Goal: Task Accomplishment & Management: Manage account settings

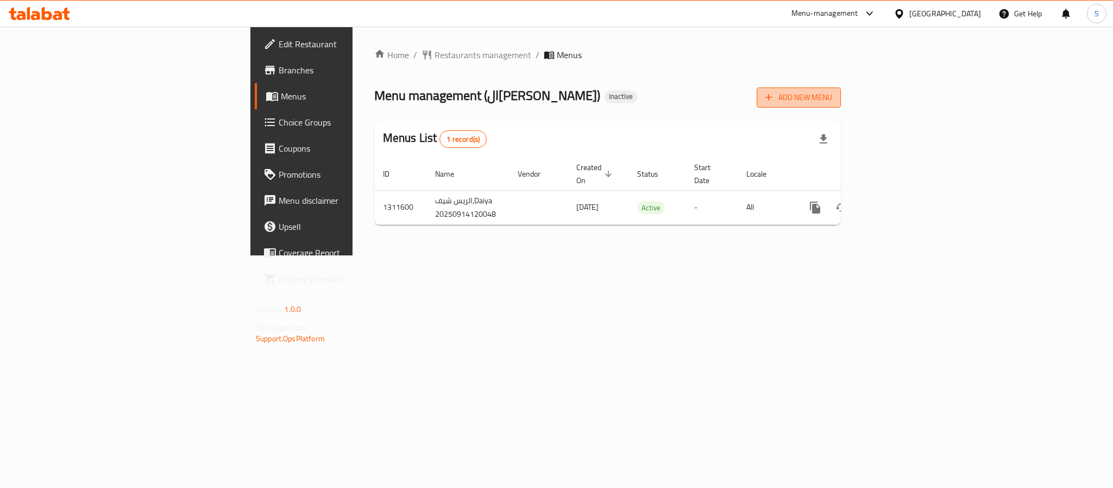
click at [832, 103] on span "Add New Menu" at bounding box center [798, 98] width 67 height 14
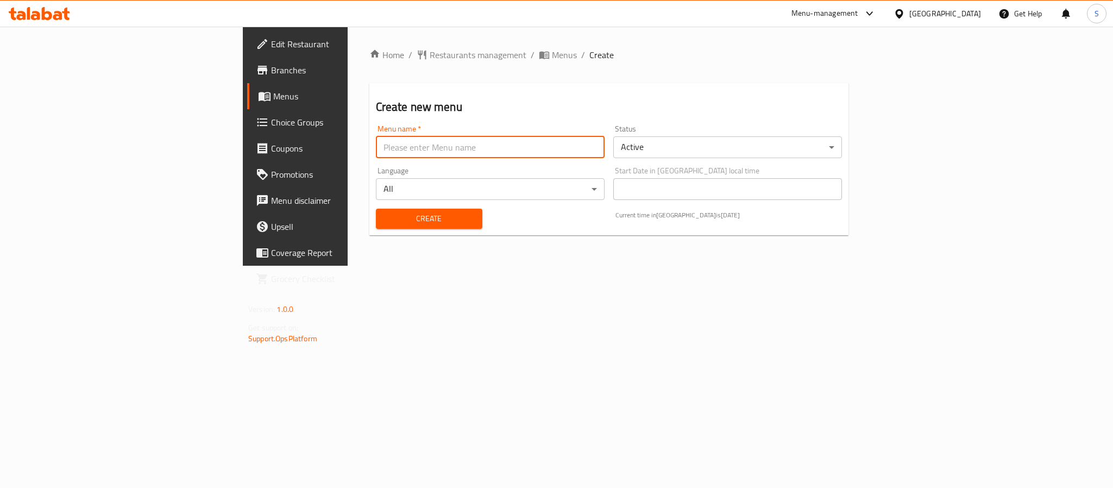
click at [528, 156] on input "text" at bounding box center [490, 147] width 229 height 22
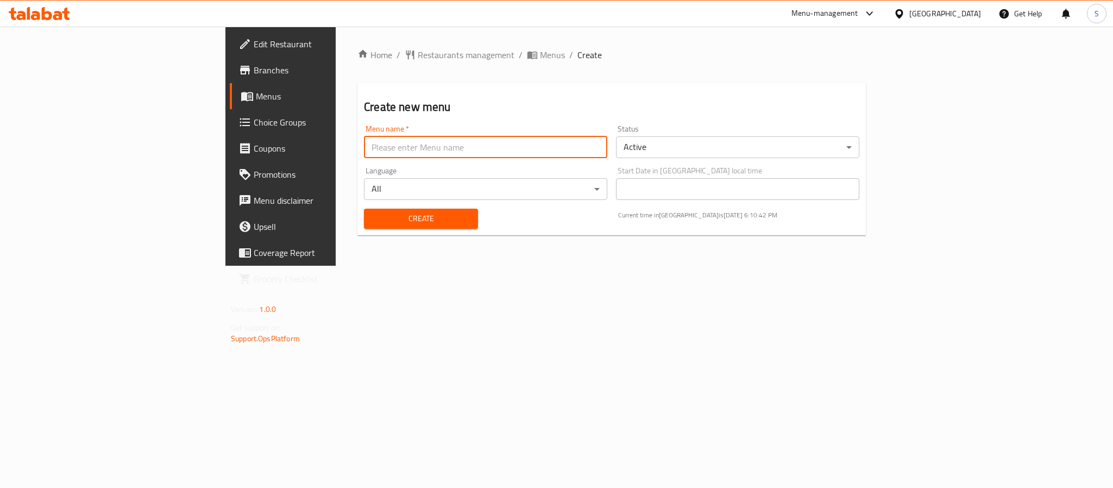
type input "New Menu"
click at [373, 222] on span "Create" at bounding box center [421, 219] width 97 height 14
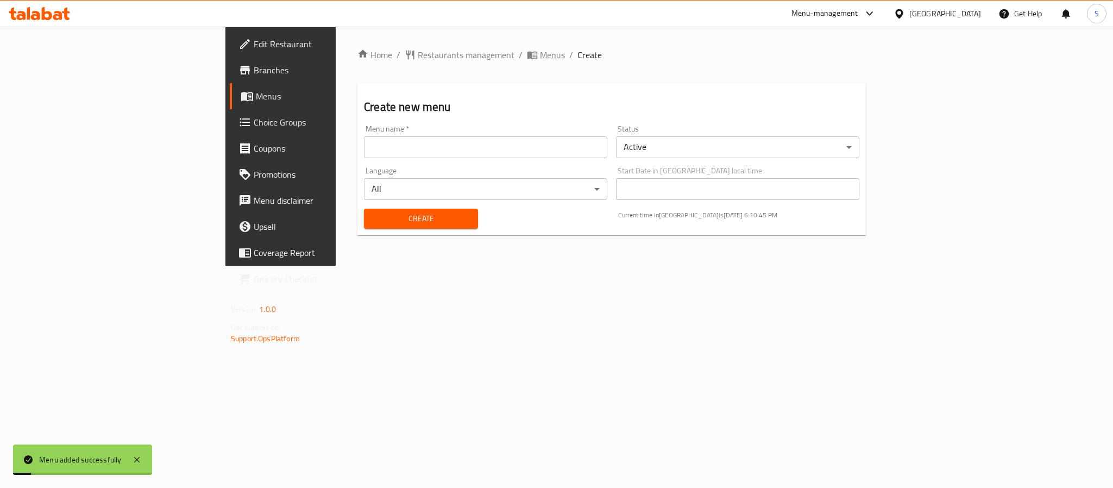
click at [540, 58] on span "Menus" at bounding box center [552, 54] width 25 height 13
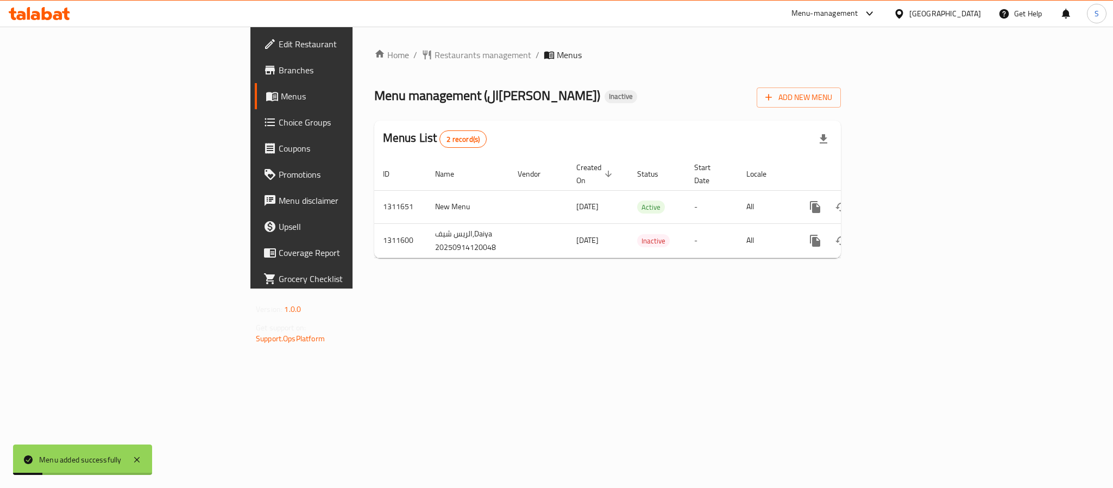
click at [599, 129] on div "Menus List 2 record(s)" at bounding box center [607, 139] width 467 height 37
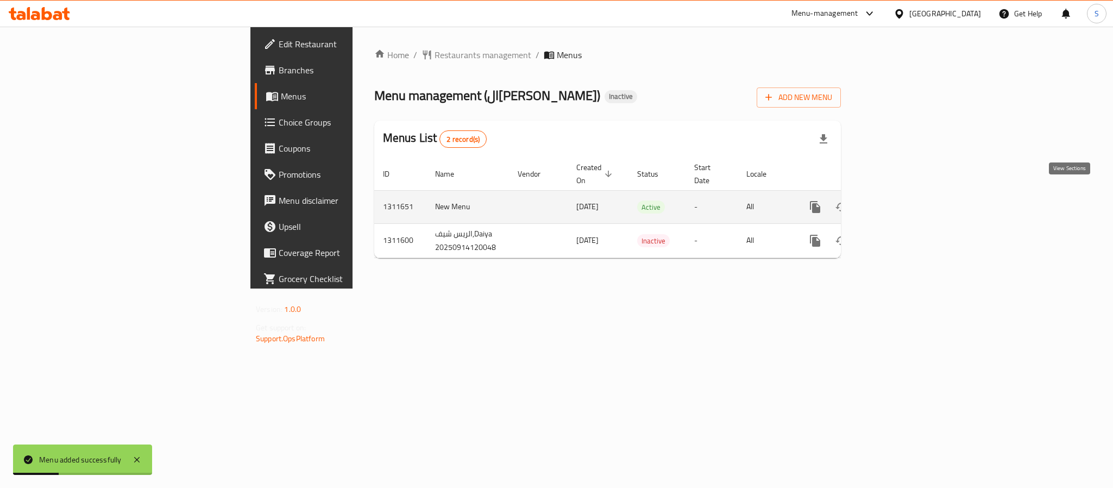
click at [900, 200] on icon "enhanced table" at bounding box center [893, 206] width 13 height 13
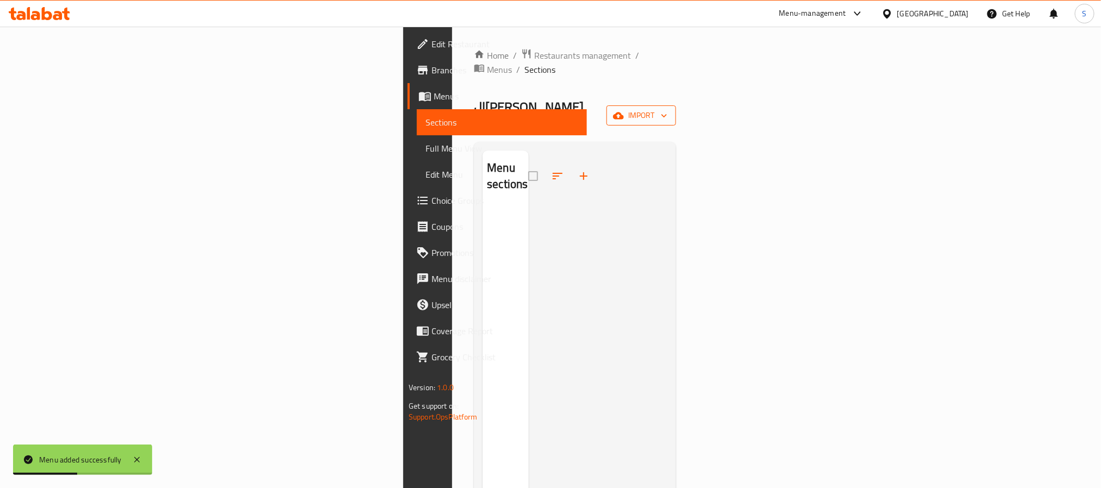
click at [624, 112] on icon "button" at bounding box center [618, 115] width 11 height 7
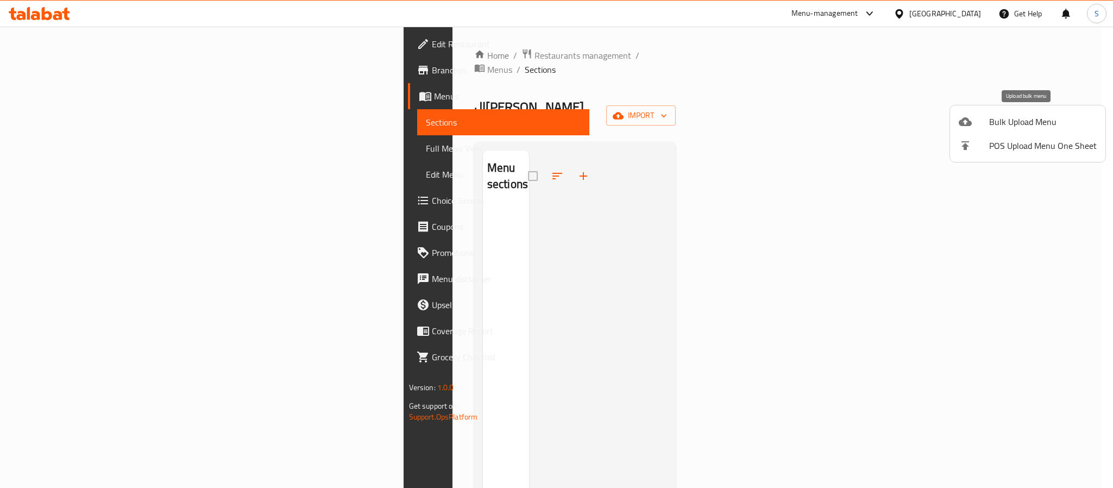
click at [988, 119] on div at bounding box center [974, 121] width 30 height 13
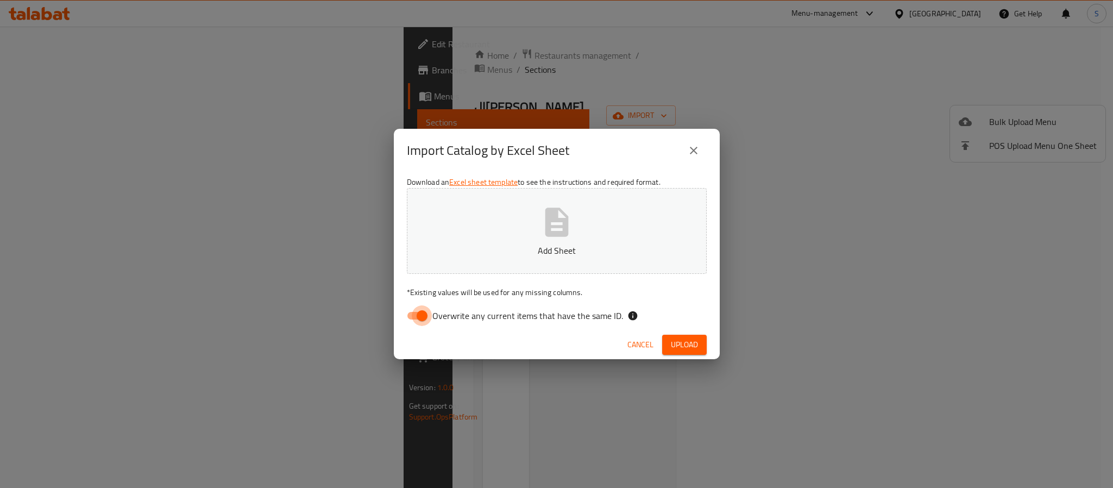
click at [421, 315] on input "Overwrite any current items that have the same ID." at bounding box center [422, 315] width 62 height 21
checkbox input "false"
click at [559, 238] on icon "button" at bounding box center [556, 222] width 35 height 35
click at [671, 340] on span "Upload" at bounding box center [684, 345] width 27 height 14
click at [637, 339] on span "Cancel" at bounding box center [640, 345] width 26 height 14
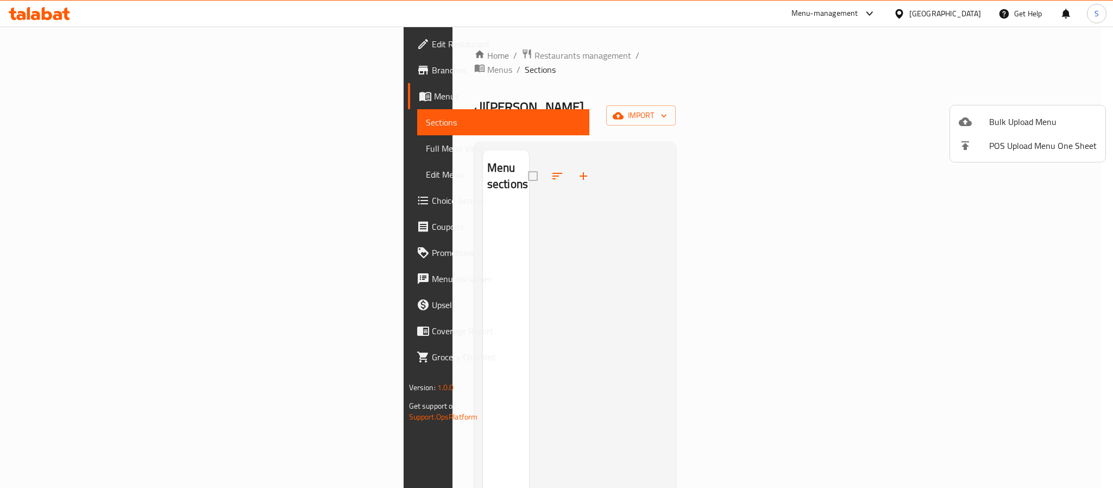
click at [613, 196] on div at bounding box center [556, 244] width 1113 height 488
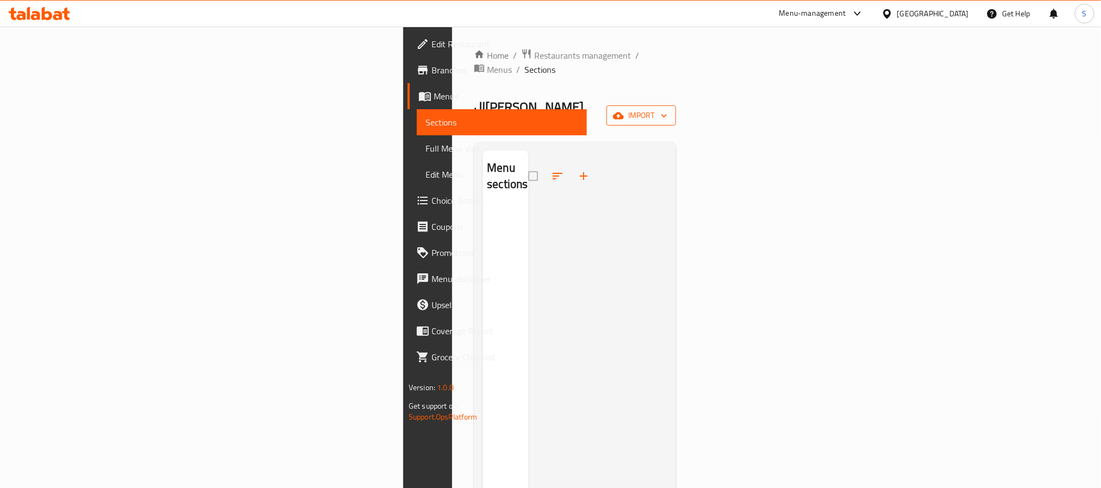
click at [676, 105] on button "import" at bounding box center [641, 115] width 70 height 20
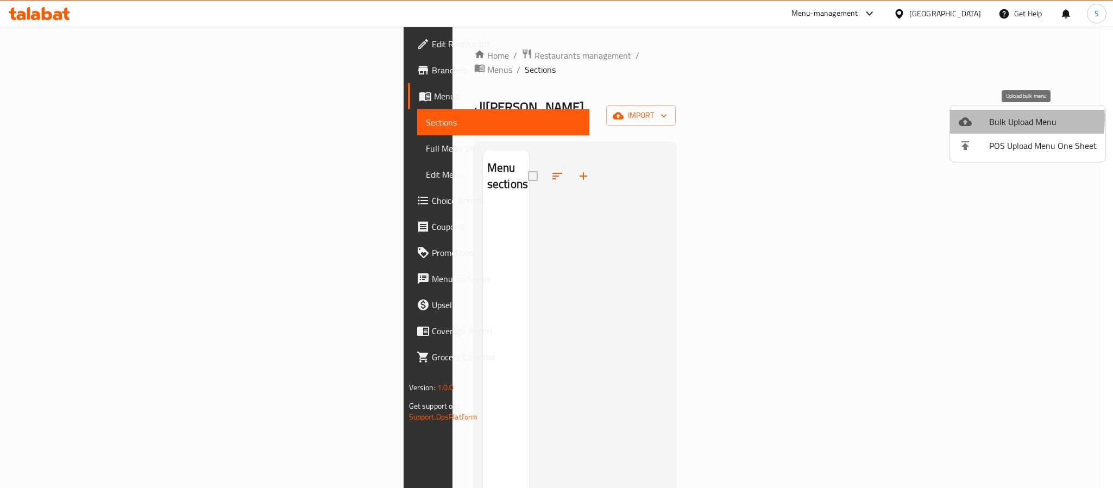
click at [989, 118] on span "Bulk Upload Menu" at bounding box center [1043, 121] width 108 height 13
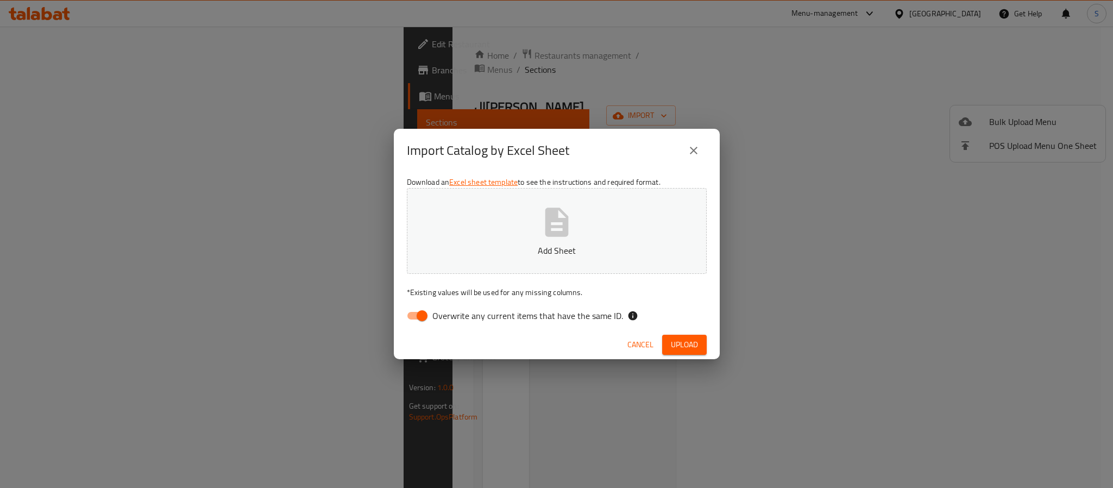
click at [421, 313] on input "Overwrite any current items that have the same ID." at bounding box center [422, 315] width 62 height 21
checkbox input "false"
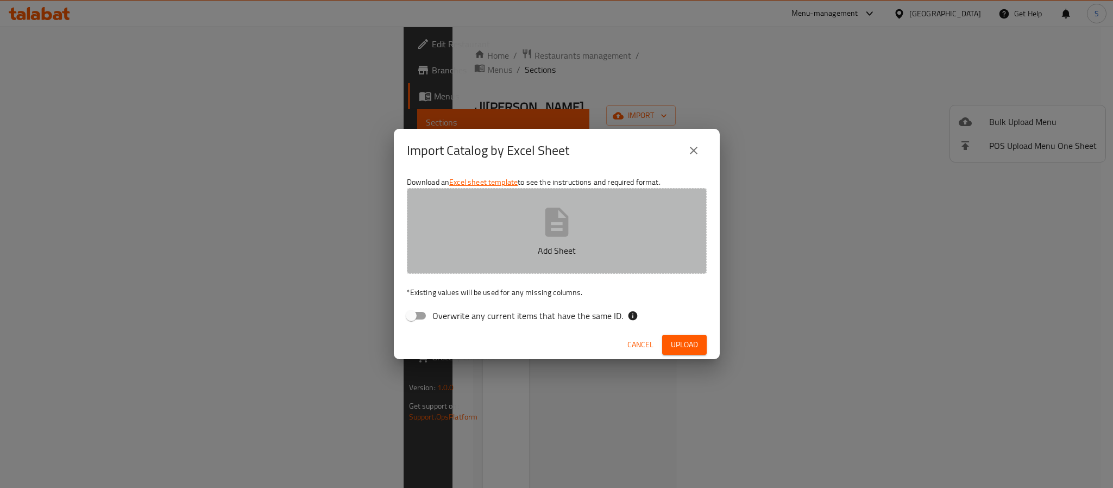
click at [543, 232] on icon "button" at bounding box center [556, 222] width 35 height 35
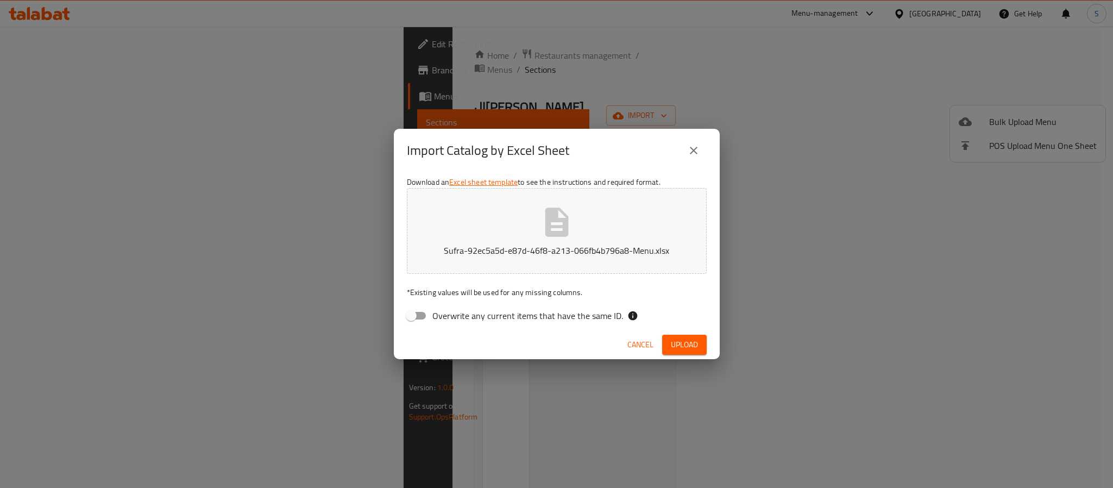
click at [674, 339] on span "Upload" at bounding box center [684, 345] width 27 height 14
click at [561, 211] on icon "button" at bounding box center [556, 222] width 23 height 29
click at [663, 344] on button "Upload" at bounding box center [684, 345] width 45 height 20
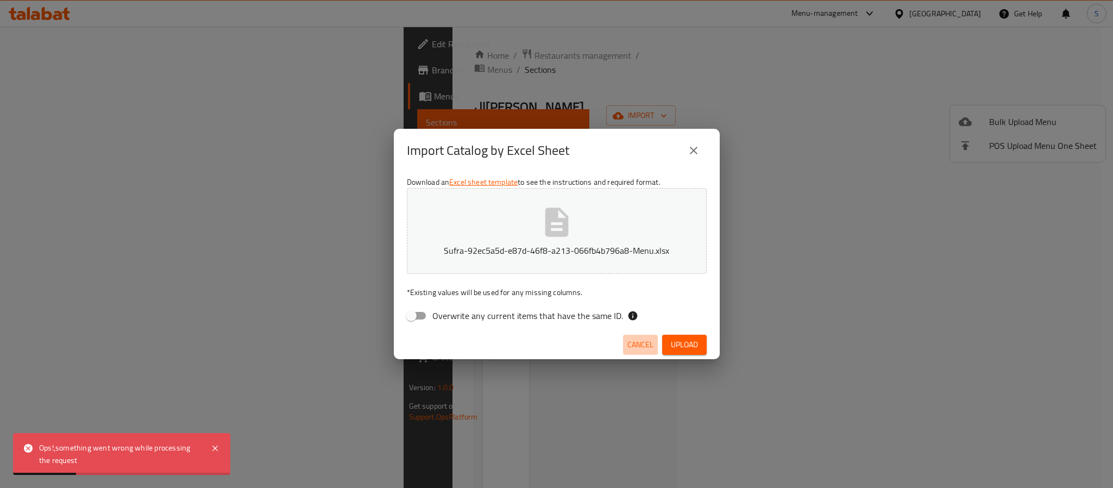
click at [636, 335] on button "Cancel" at bounding box center [640, 345] width 35 height 20
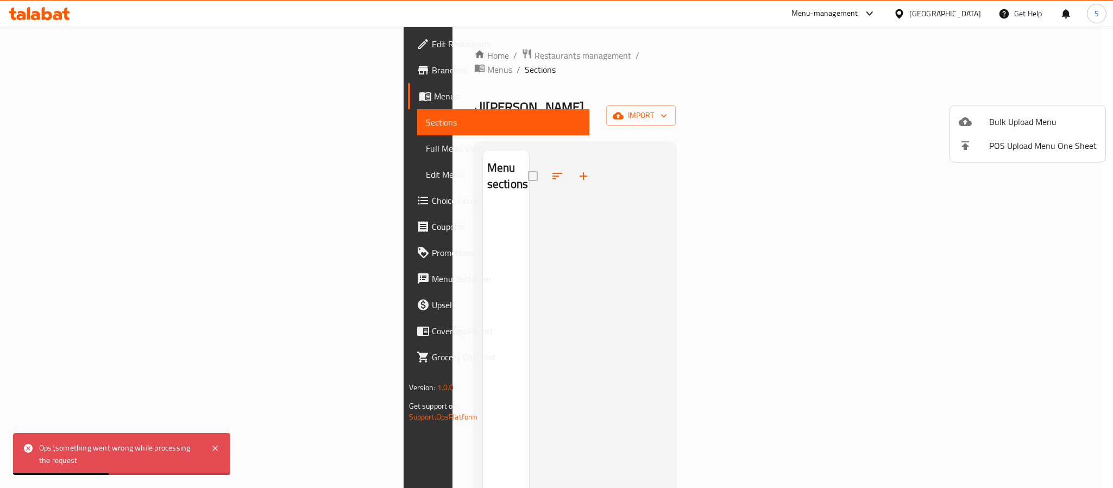
click at [397, 283] on div at bounding box center [556, 244] width 1113 height 488
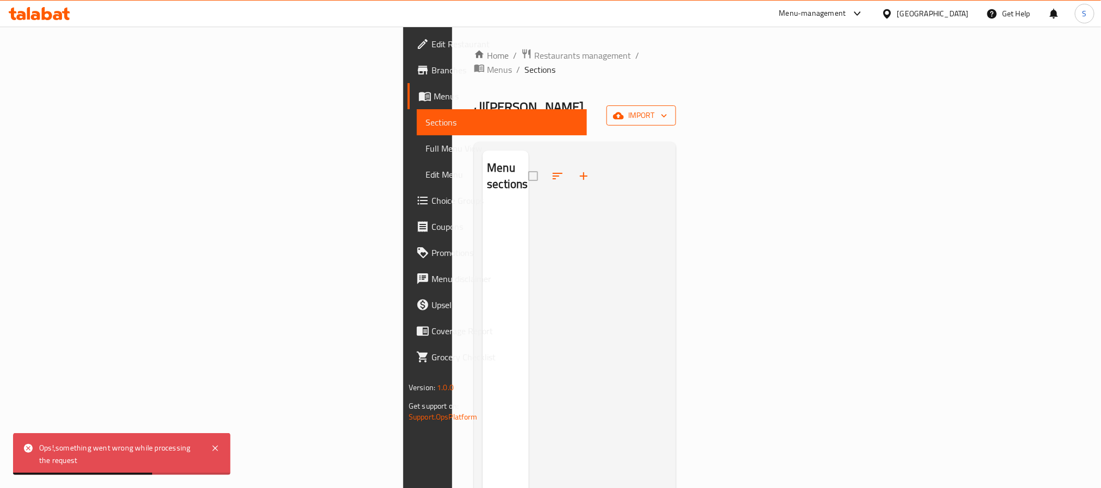
click at [624, 112] on icon "button" at bounding box center [618, 115] width 11 height 7
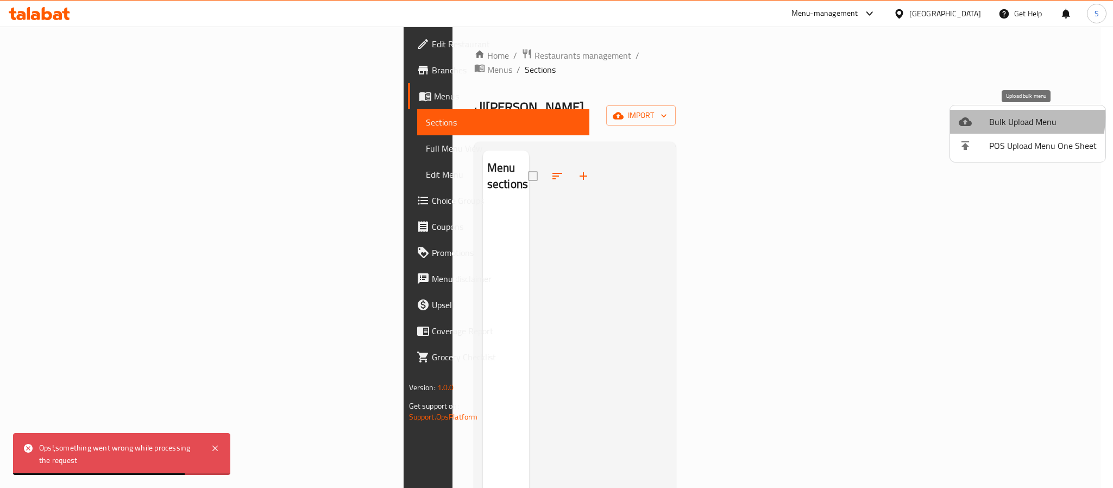
click at [1005, 117] on span "Bulk Upload Menu" at bounding box center [1043, 121] width 108 height 13
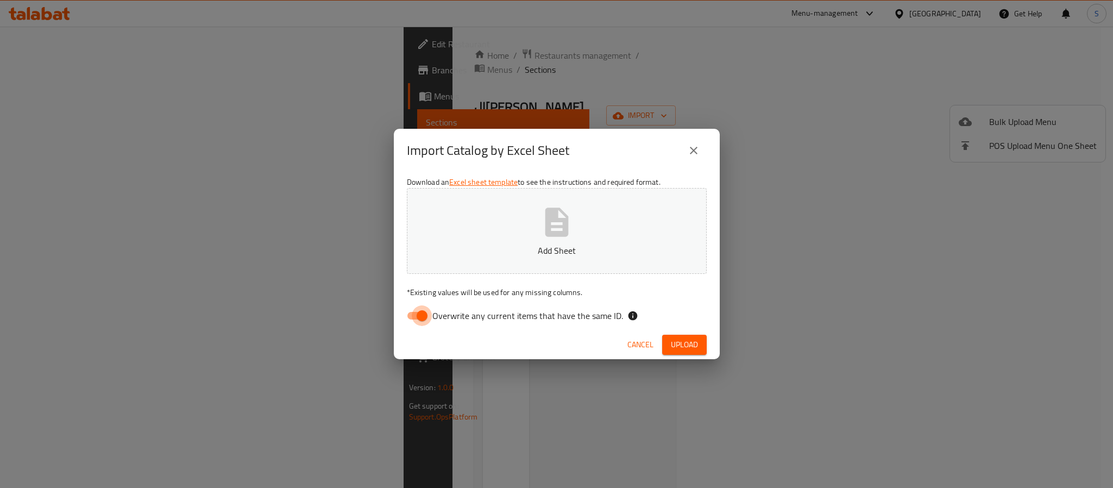
click at [409, 318] on input "Overwrite any current items that have the same ID." at bounding box center [422, 315] width 62 height 21
checkbox input "false"
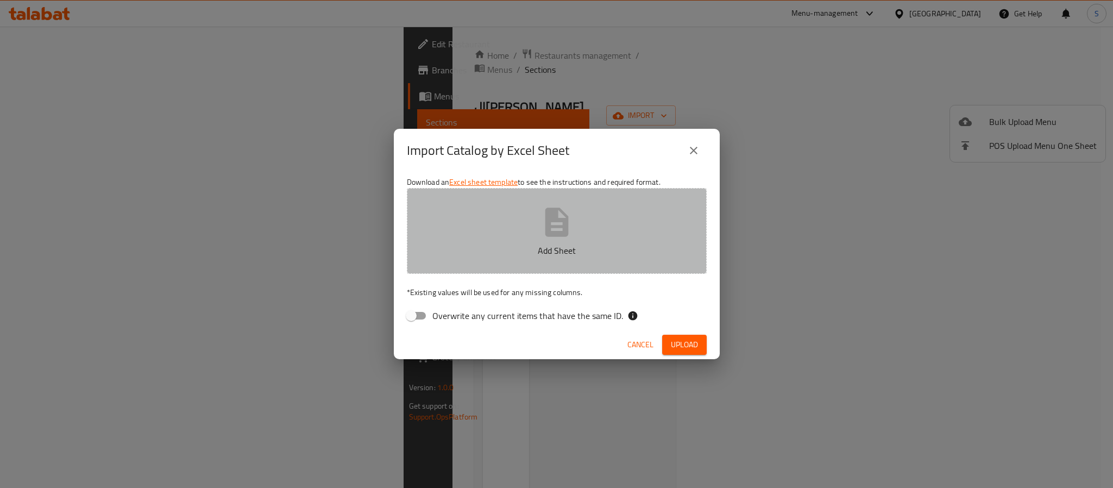
click at [566, 227] on icon "button" at bounding box center [556, 222] width 23 height 29
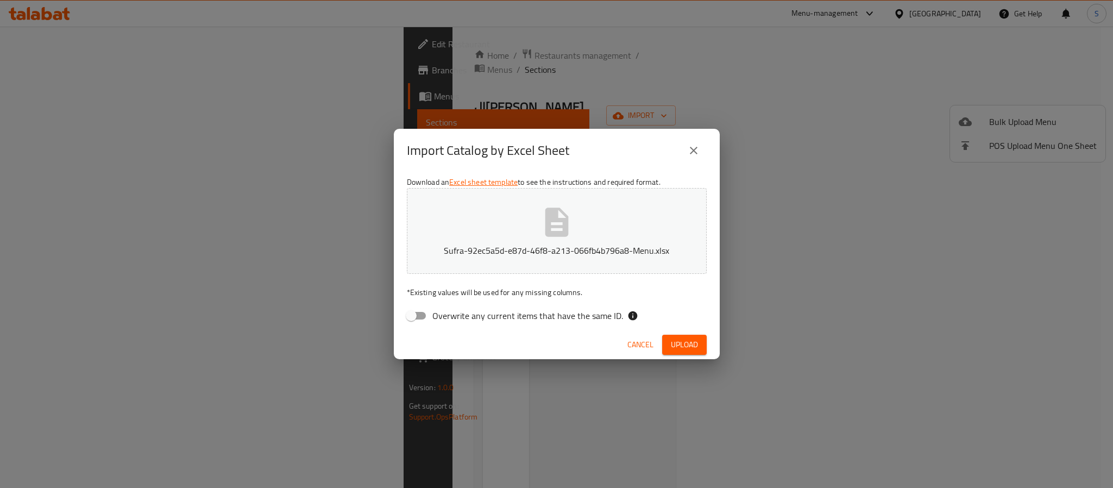
click at [671, 344] on span "Upload" at bounding box center [684, 345] width 27 height 14
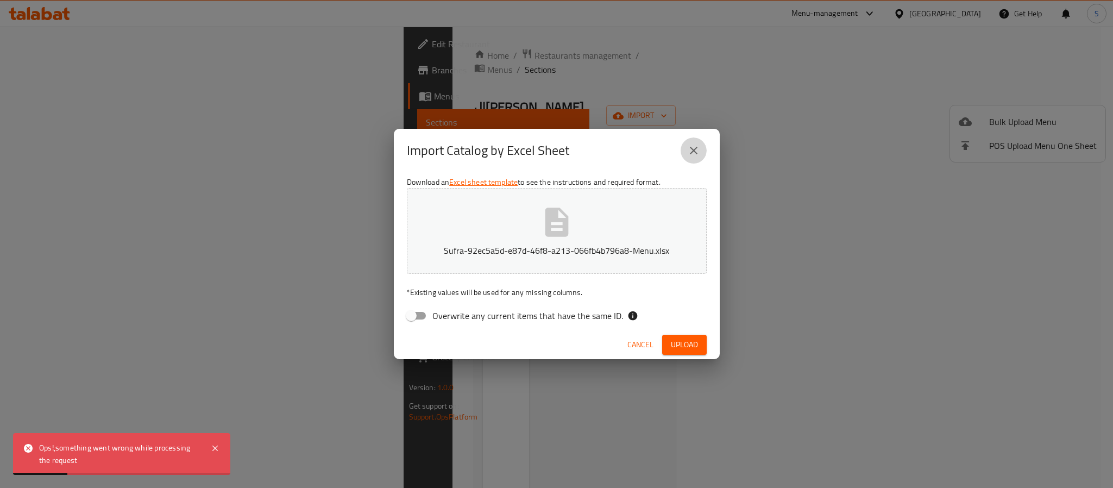
click at [693, 155] on icon "close" at bounding box center [693, 150] width 13 height 13
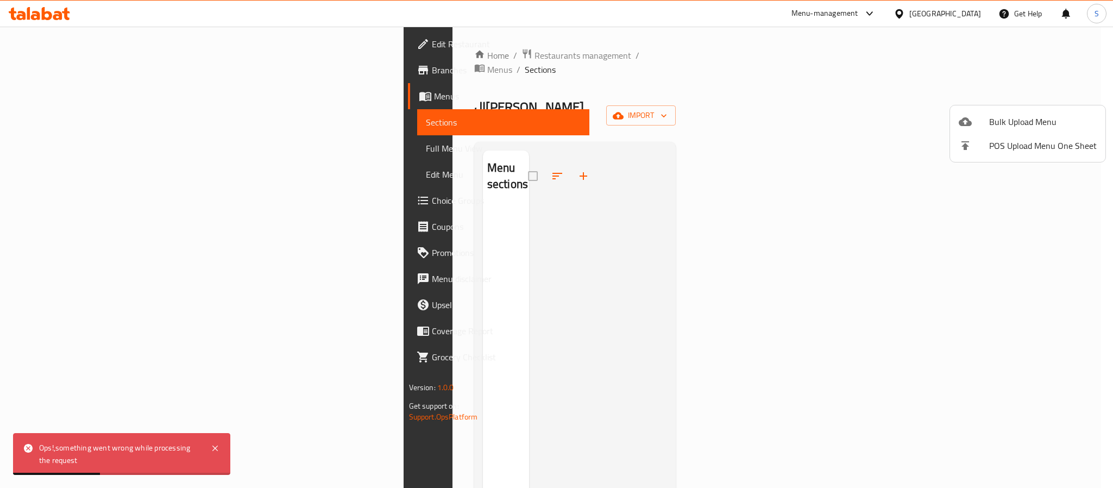
click at [393, 54] on div at bounding box center [556, 244] width 1113 height 488
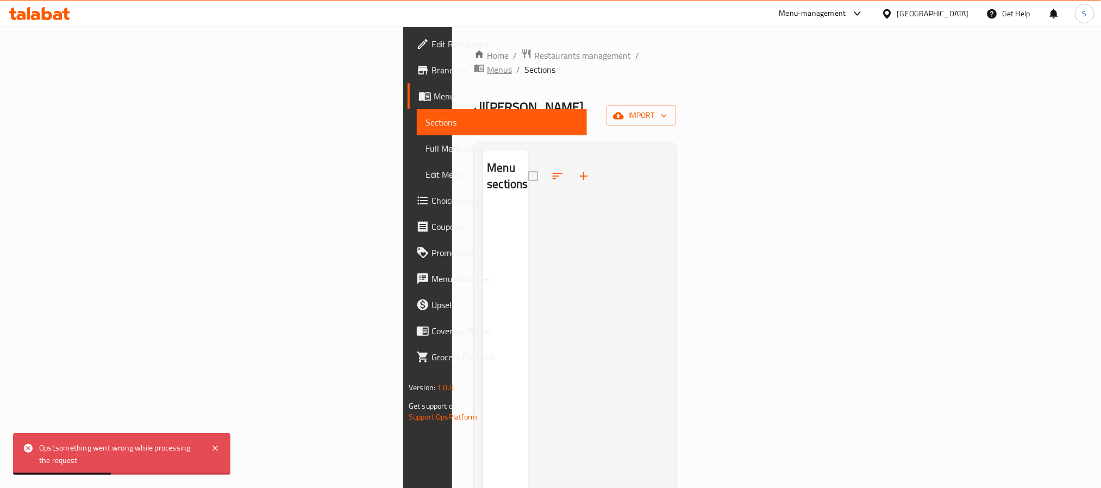
click at [487, 63] on span "Menus" at bounding box center [499, 69] width 25 height 13
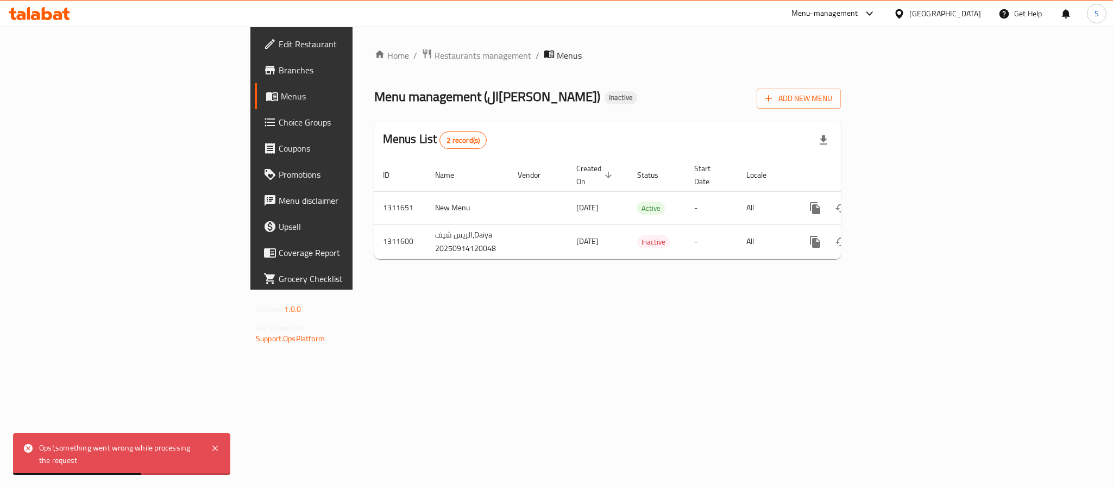
drag, startPoint x: 631, startPoint y: 124, endPoint x: 681, endPoint y: 134, distance: 51.5
click at [631, 124] on div "Menus List 2 record(s)" at bounding box center [607, 140] width 467 height 37
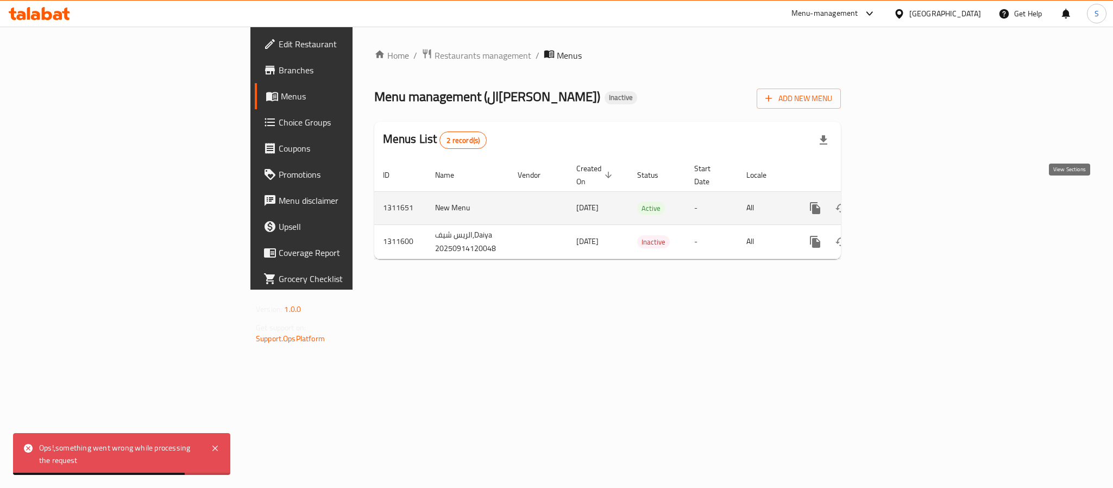
click at [900, 202] on icon "enhanced table" at bounding box center [893, 208] width 13 height 13
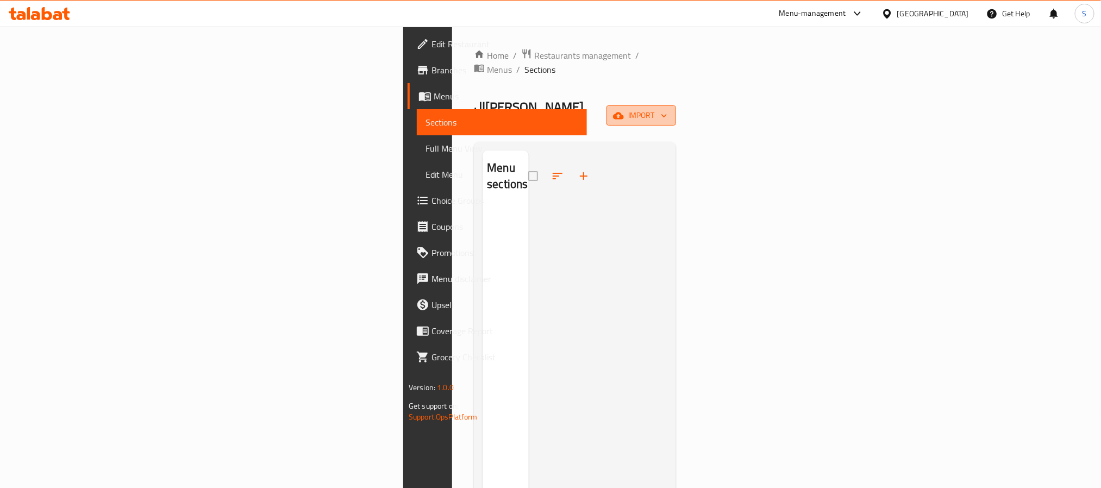
click at [624, 110] on icon "button" at bounding box center [618, 115] width 11 height 11
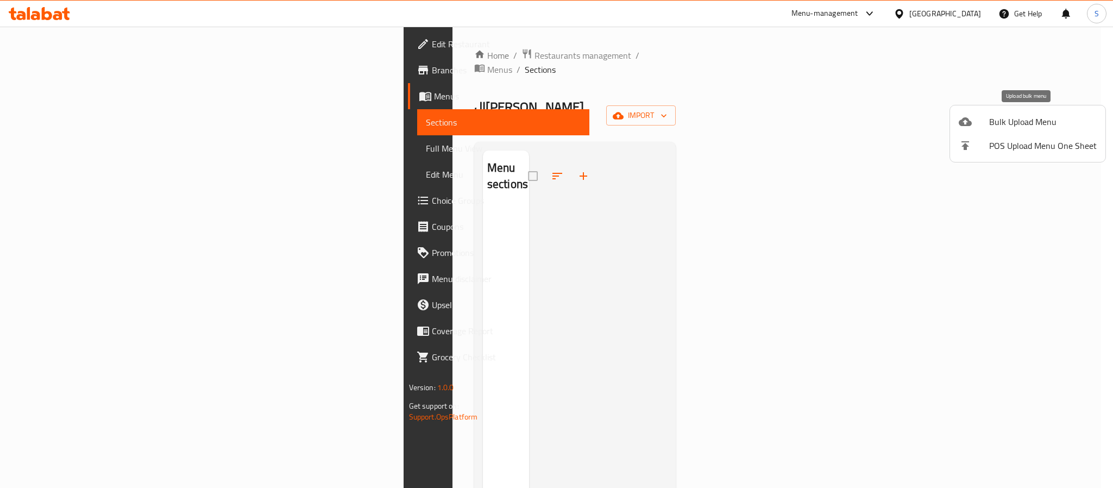
click at [984, 120] on div at bounding box center [974, 121] width 30 height 13
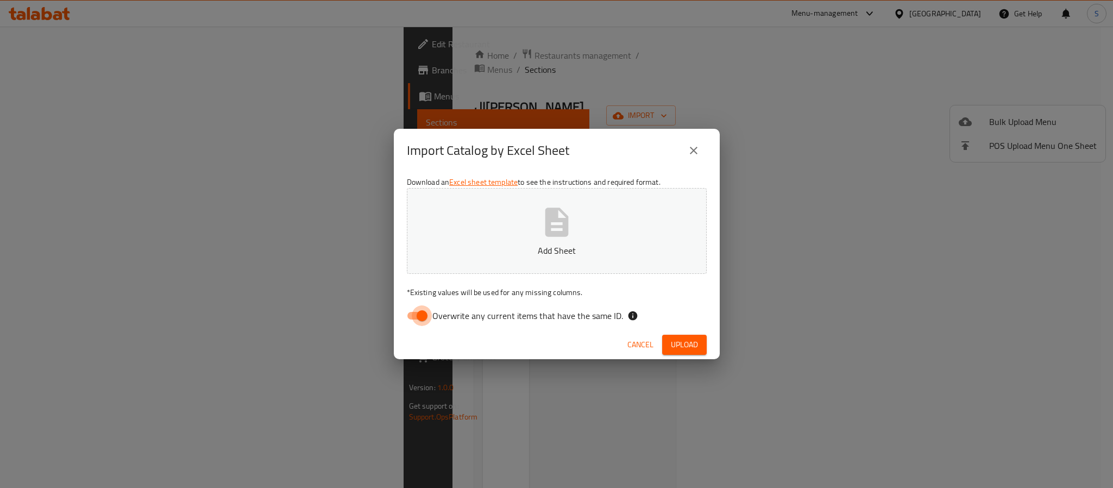
click at [412, 315] on input "Overwrite any current items that have the same ID." at bounding box center [422, 315] width 62 height 21
checkbox input "false"
click at [545, 244] on p "Add Sheet" at bounding box center [557, 250] width 266 height 13
click at [688, 343] on span "Upload" at bounding box center [684, 345] width 27 height 14
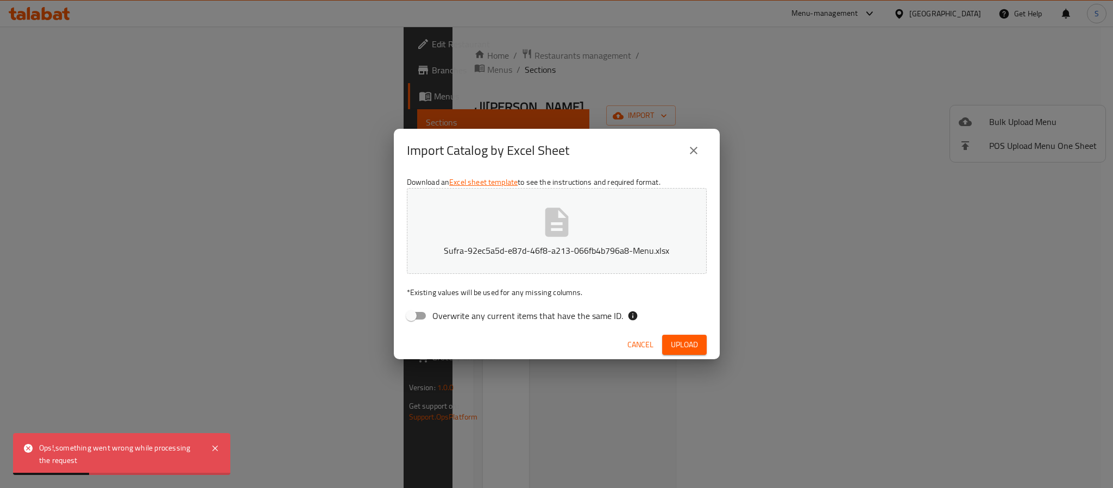
click at [469, 83] on div "Import Catalog by Excel Sheet Download an Excel sheet template to see the instr…" at bounding box center [556, 244] width 1113 height 488
click at [645, 344] on span "Cancel" at bounding box center [640, 345] width 26 height 14
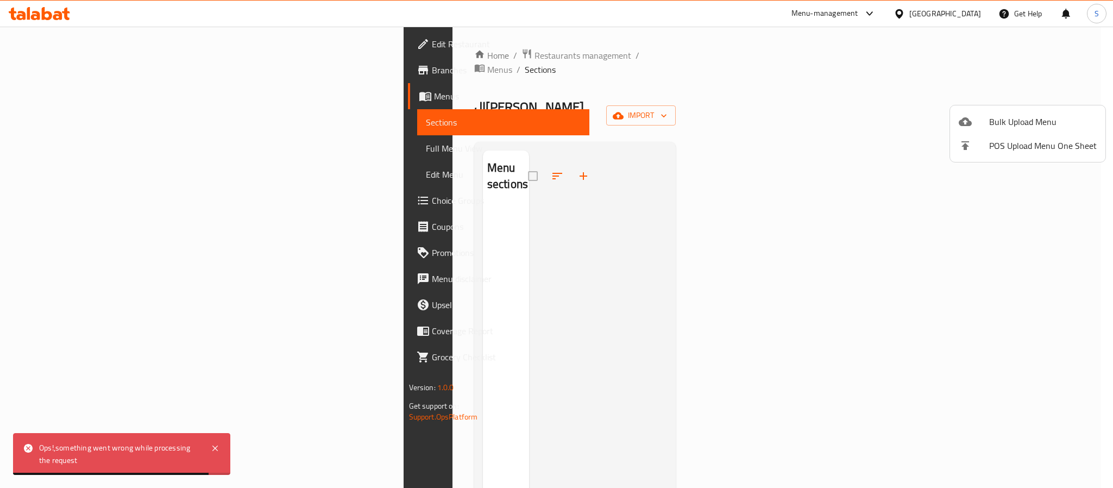
click at [636, 59] on div at bounding box center [556, 244] width 1113 height 488
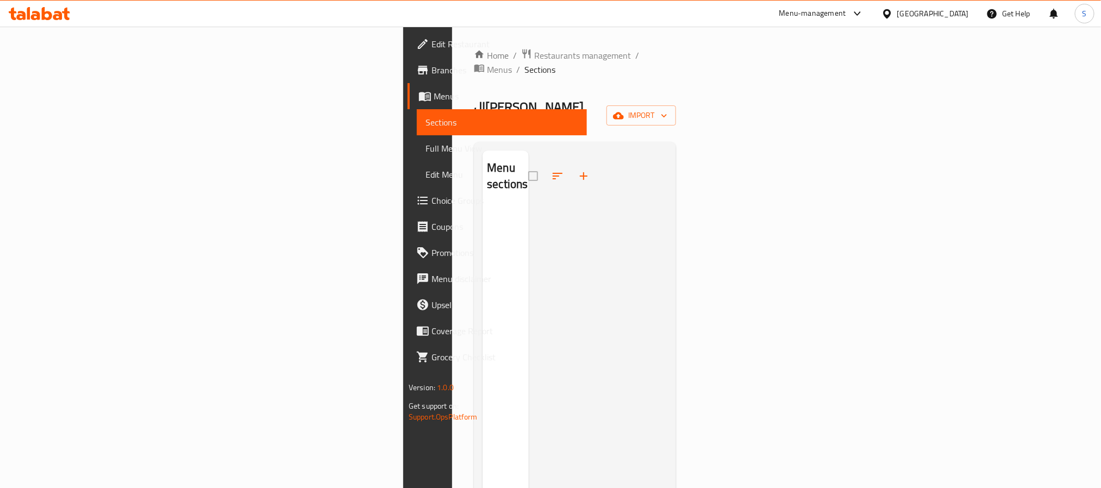
drag, startPoint x: 457, startPoint y: 193, endPoint x: 639, endPoint y: 177, distance: 182.7
click at [529, 193] on div at bounding box center [598, 394] width 139 height 488
click at [624, 112] on icon "button" at bounding box center [618, 115] width 11 height 7
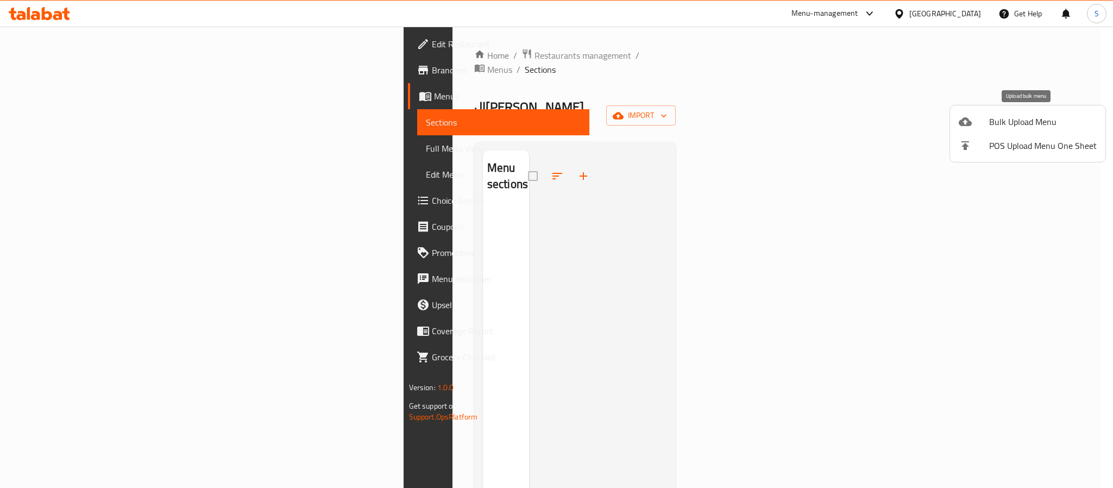
click at [1001, 119] on span "Bulk Upload Menu" at bounding box center [1043, 121] width 108 height 13
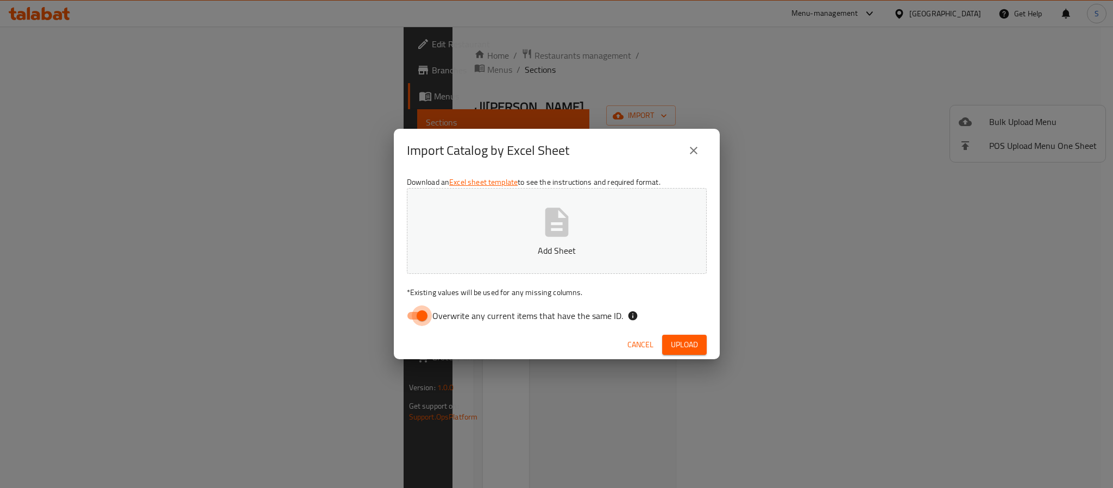
click at [419, 313] on input "Overwrite any current items that have the same ID." at bounding box center [422, 315] width 62 height 21
checkbox input "false"
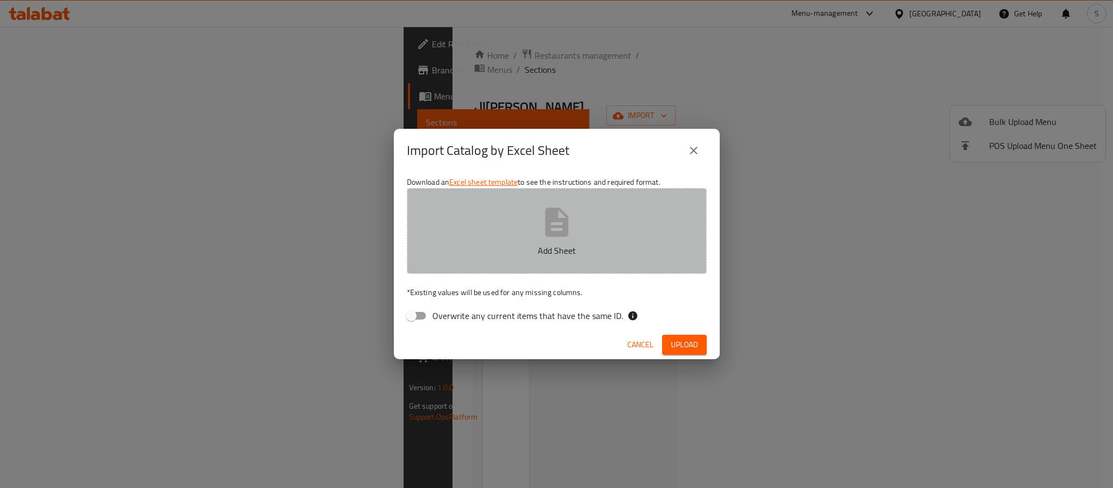
click at [545, 233] on icon "button" at bounding box center [556, 222] width 23 height 29
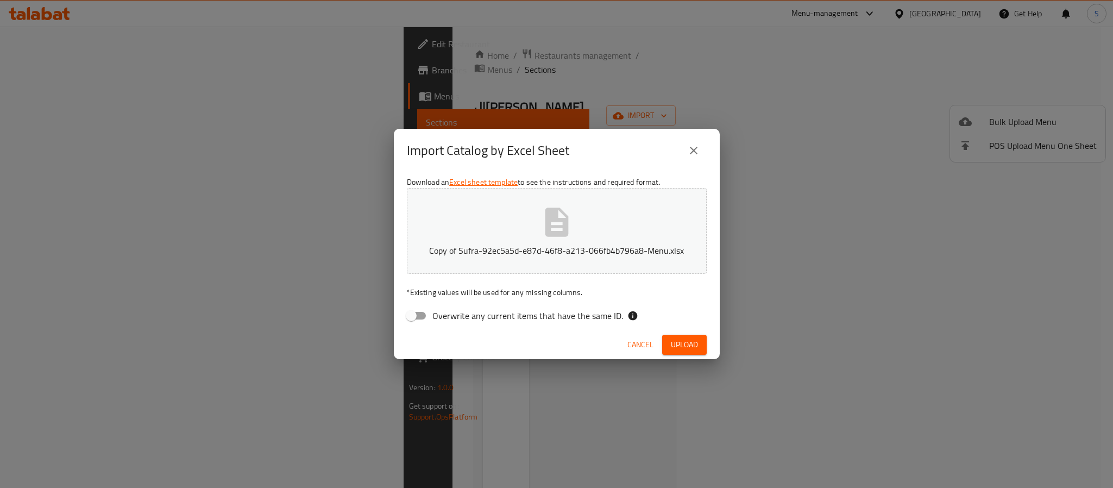
click at [679, 344] on span "Upload" at bounding box center [684, 345] width 27 height 14
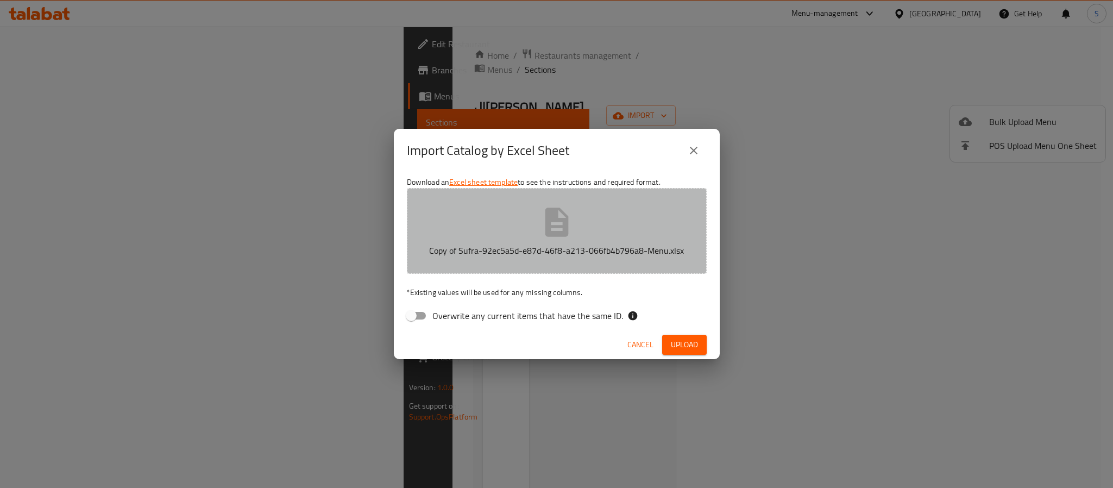
click at [551, 212] on icon "button" at bounding box center [556, 222] width 23 height 29
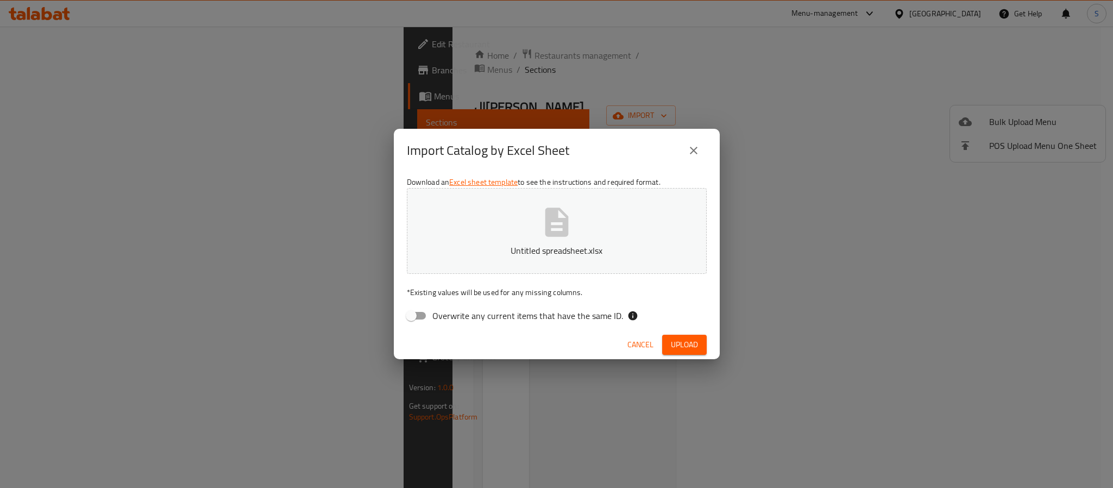
click at [667, 344] on button "Upload" at bounding box center [684, 345] width 45 height 20
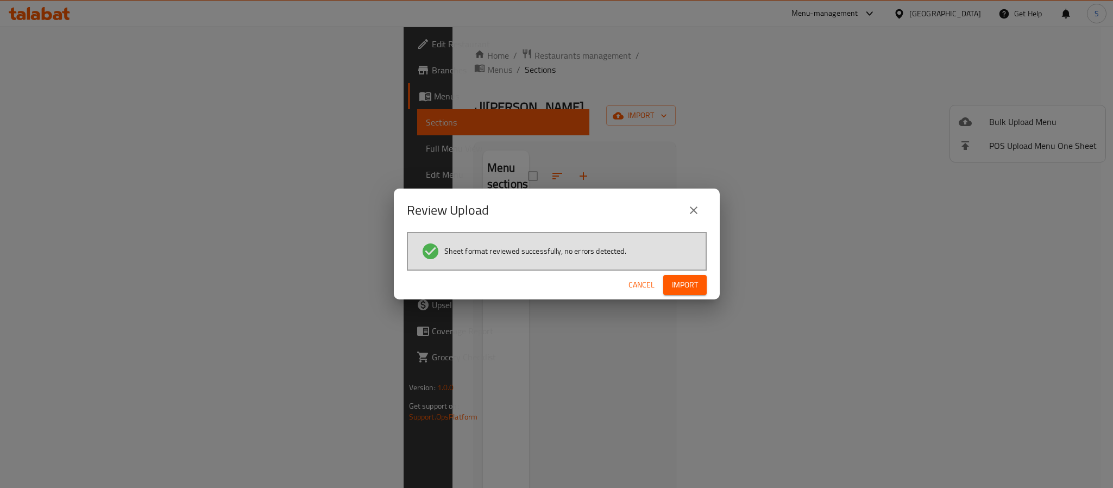
click at [678, 279] on span "Import" at bounding box center [685, 285] width 26 height 14
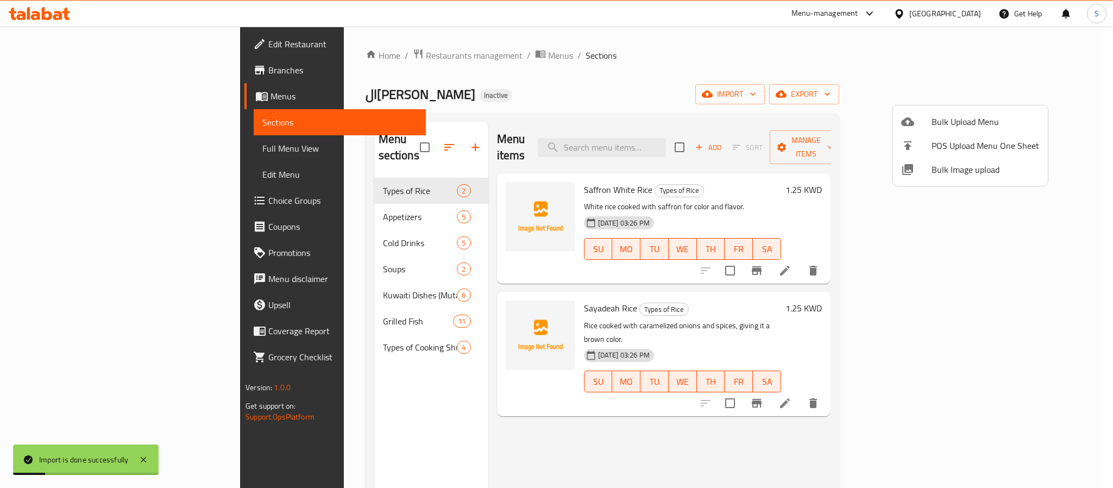
click at [561, 103] on div at bounding box center [556, 244] width 1113 height 488
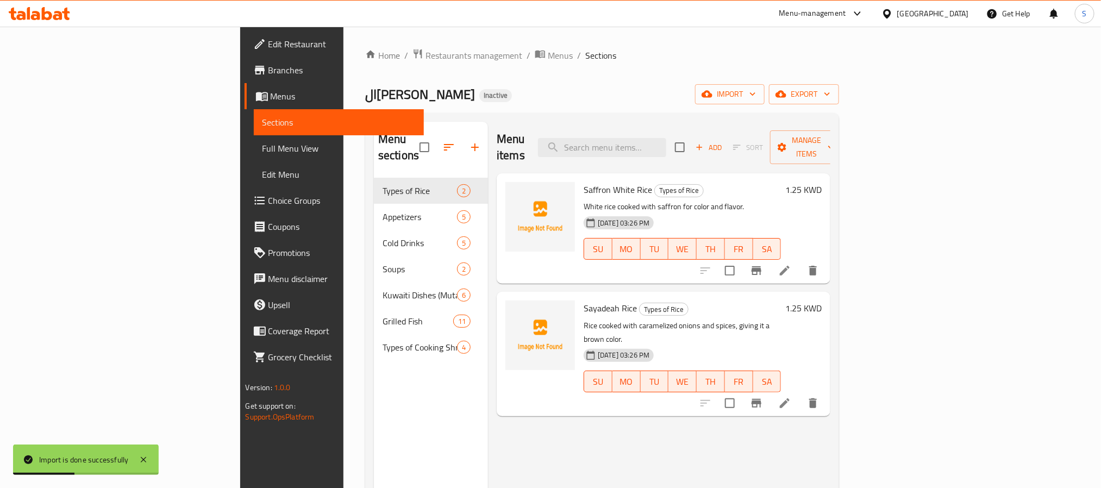
click at [262, 147] on span "Full Menu View" at bounding box center [338, 148] width 153 height 13
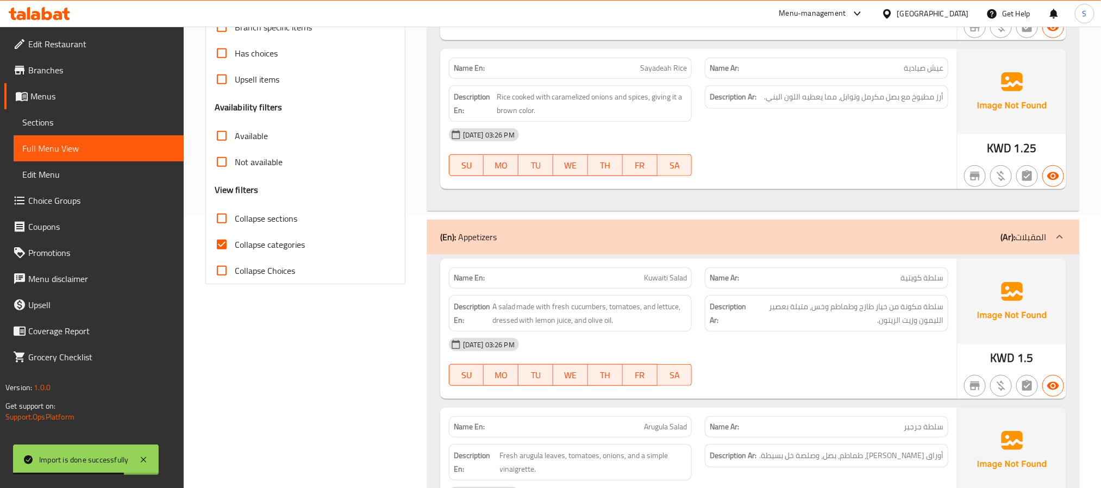
scroll to position [244, 0]
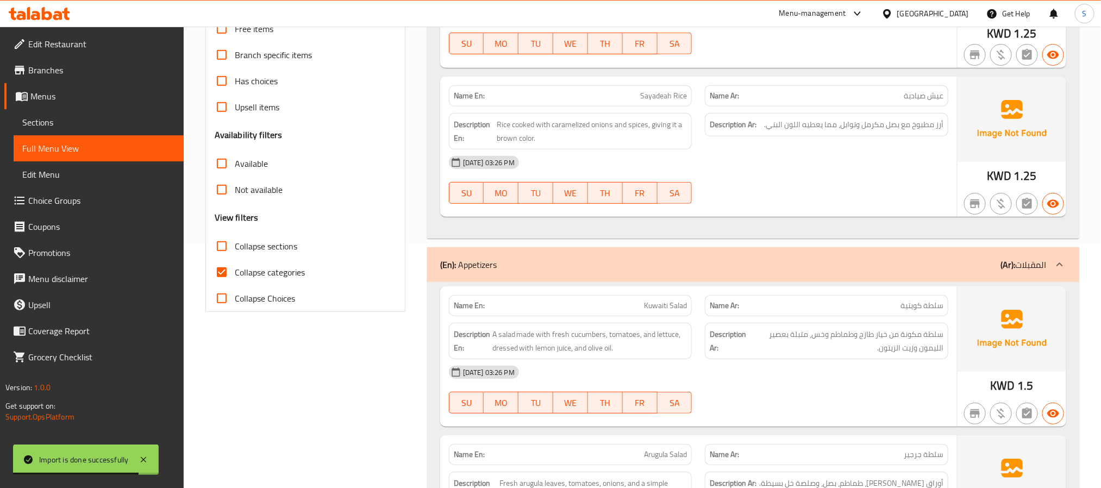
click at [228, 268] on input "Collapse categories" at bounding box center [222, 272] width 26 height 26
checkbox input "false"
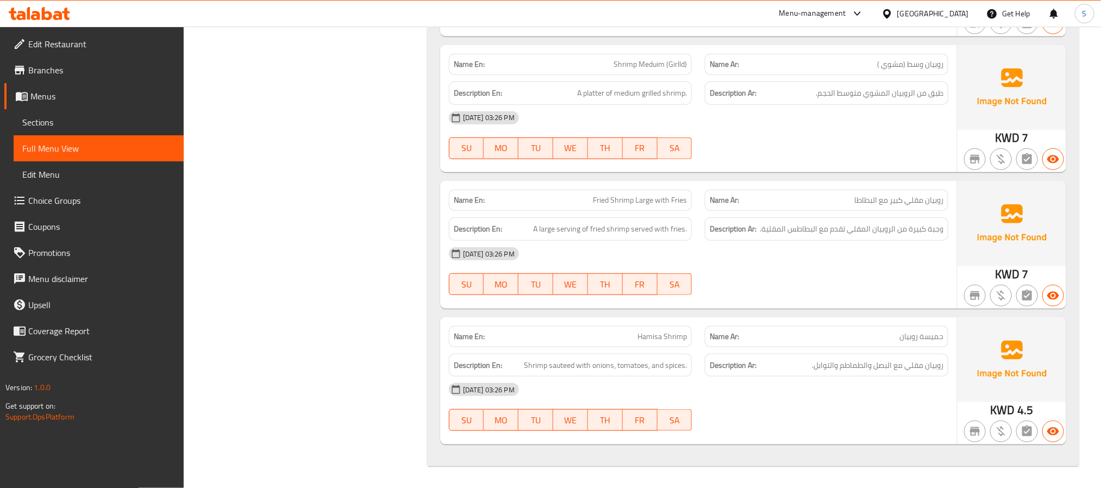
scroll to position [4943, 0]
click at [33, 118] on span "Sections" at bounding box center [98, 122] width 153 height 13
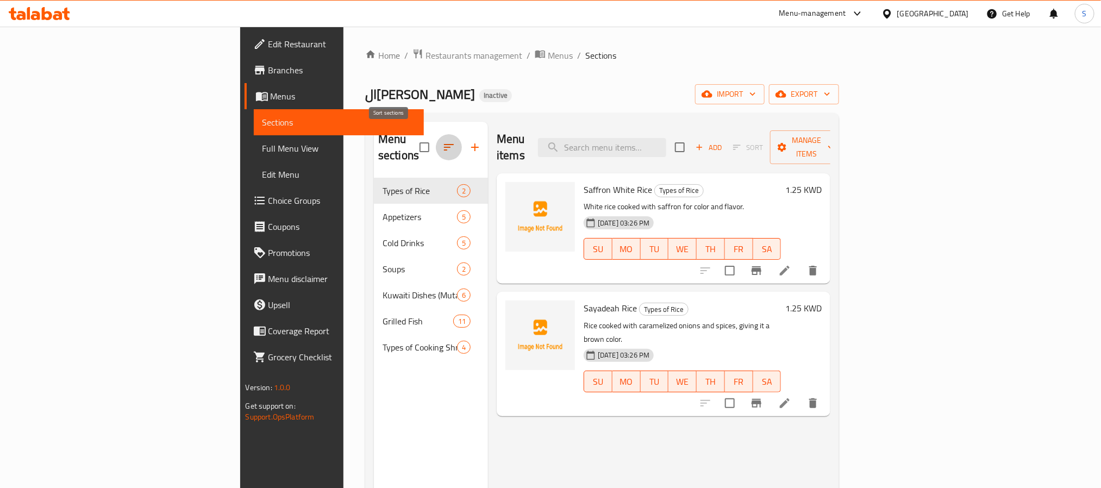
click at [444, 144] on icon "button" at bounding box center [449, 147] width 10 height 7
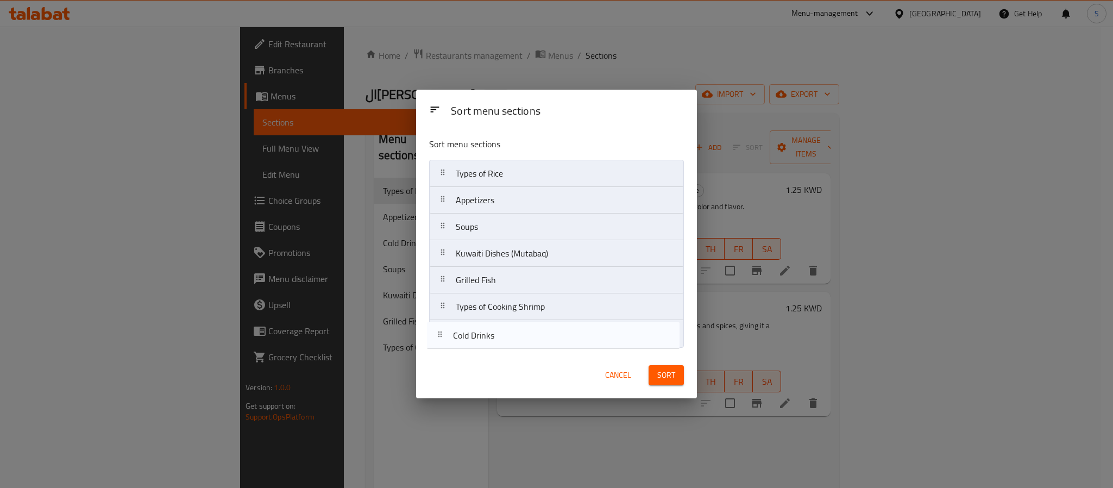
drag, startPoint x: 466, startPoint y: 235, endPoint x: 462, endPoint y: 347, distance: 112.5
click at [462, 347] on nav "Types of Rice Appetizers Cold Drinks Soups Kuwaiti Dishes (Mutabaq) Grilled Fis…" at bounding box center [556, 253] width 255 height 187
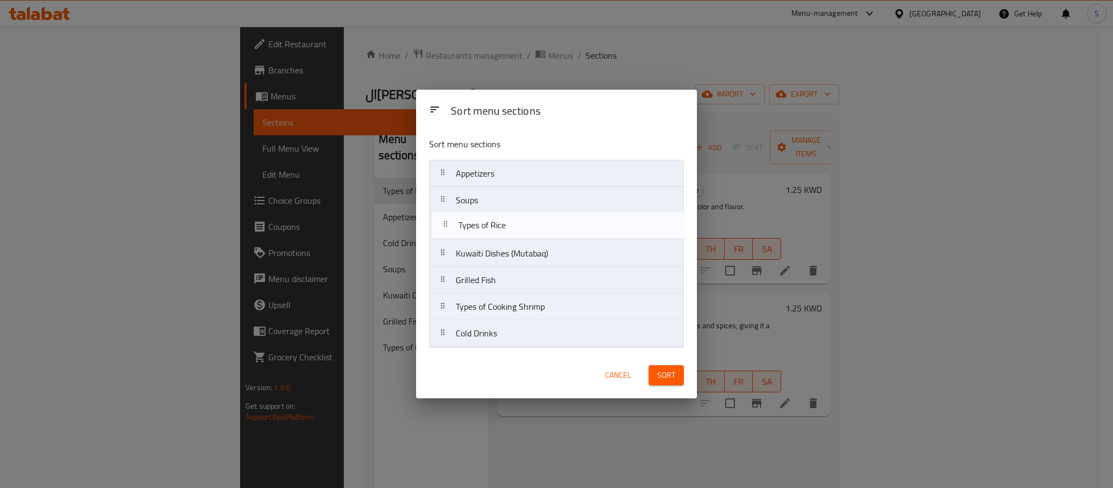
drag, startPoint x: 481, startPoint y: 178, endPoint x: 483, endPoint y: 235, distance: 57.1
click at [483, 235] on nav "Types of Rice Appetizers Soups Kuwaiti Dishes (Mutabaq) Grilled Fish Types of C…" at bounding box center [556, 253] width 255 height 187
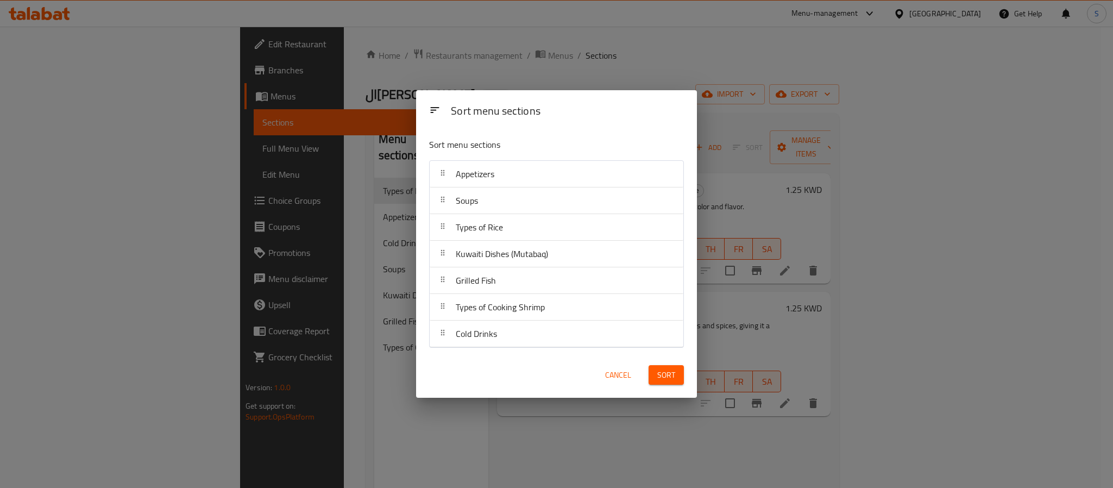
click at [657, 369] on span "Sort" at bounding box center [666, 375] width 18 height 14
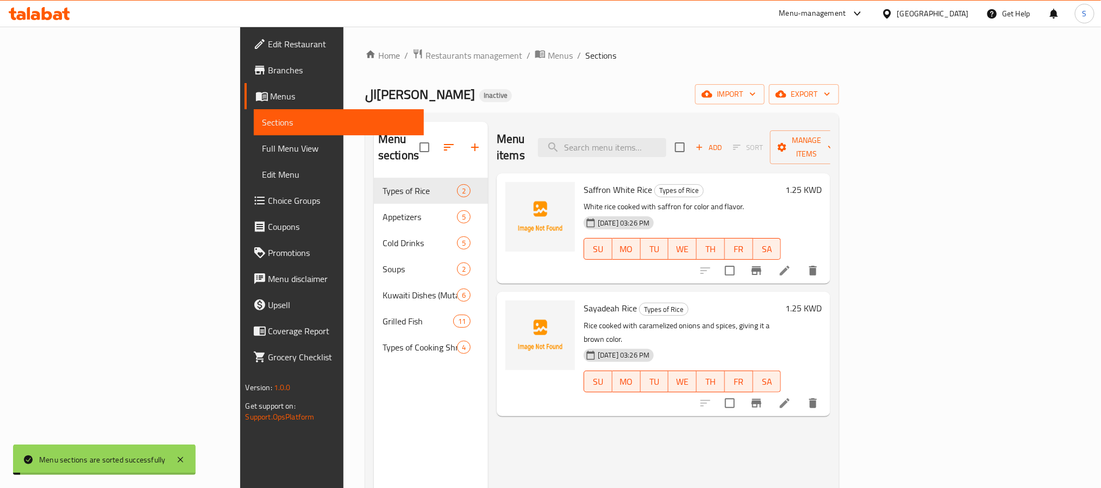
click at [374, 393] on div "Menu sections Types of Rice 2 Appetizers 5 Cold Drinks 5 Soups 2 Kuwaiti Dishes…" at bounding box center [431, 366] width 114 height 488
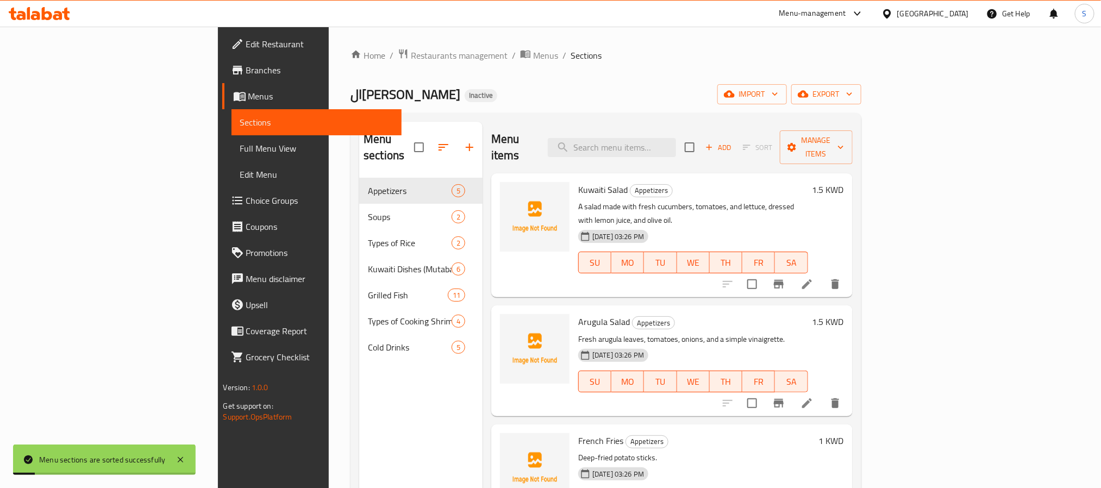
click at [240, 152] on span "Full Menu View" at bounding box center [316, 148] width 153 height 13
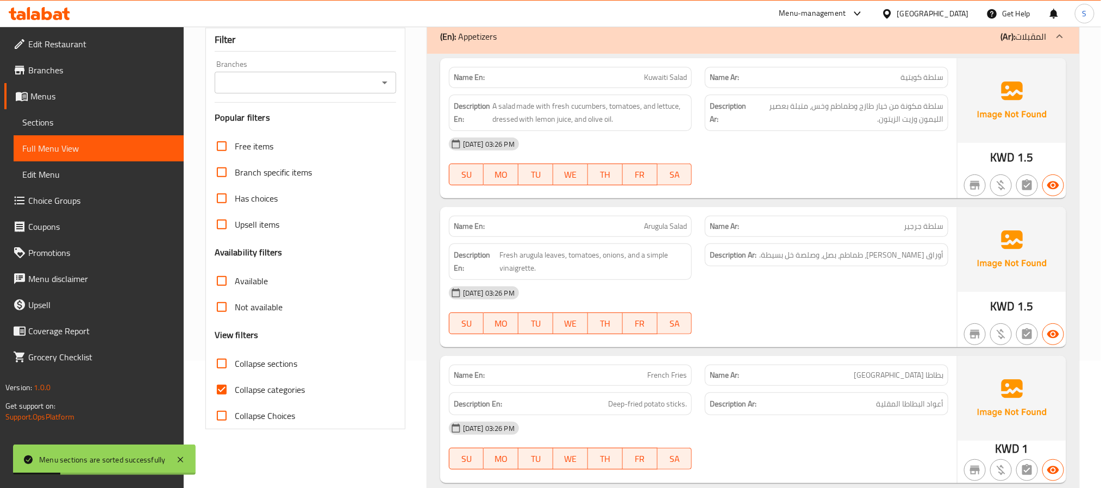
scroll to position [244, 0]
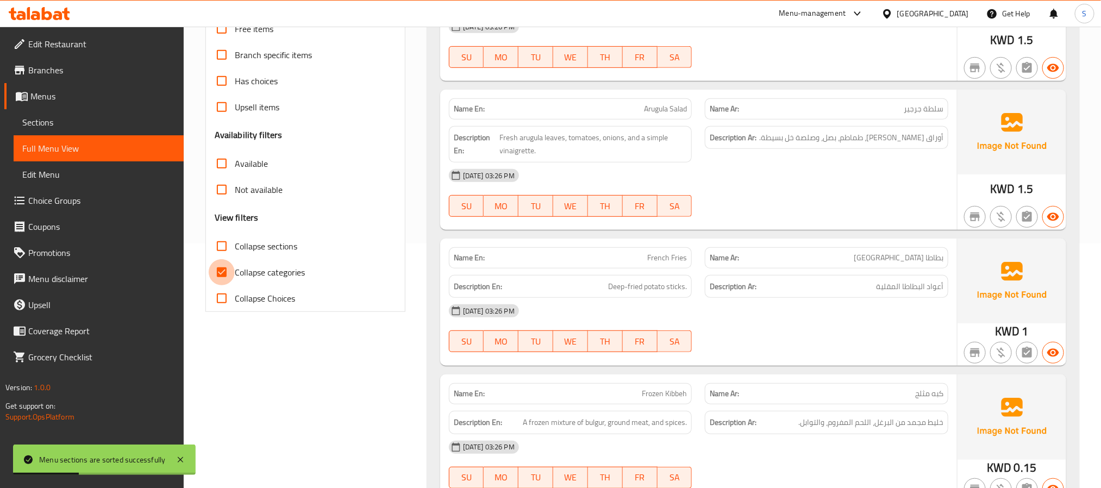
click at [230, 273] on input "Collapse categories" at bounding box center [222, 272] width 26 height 26
checkbox input "false"
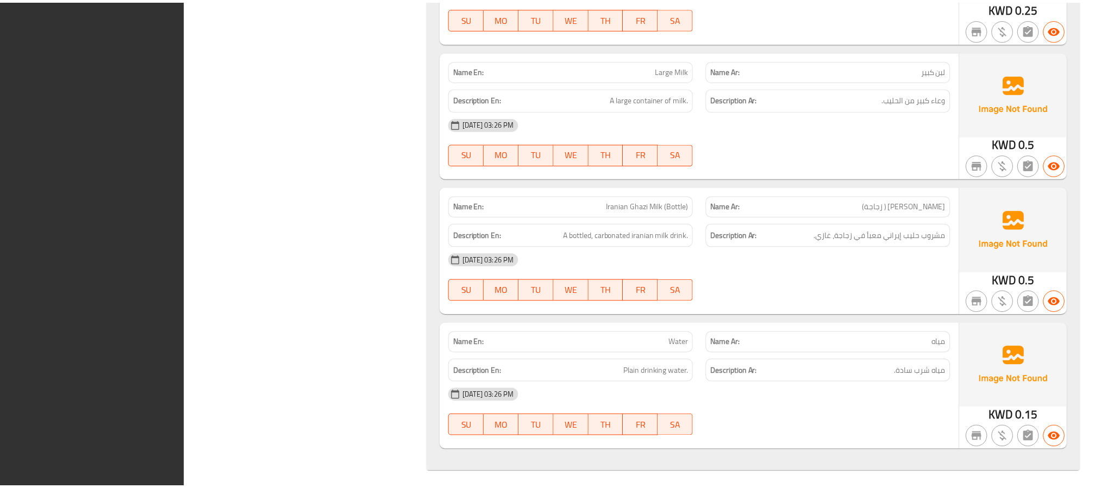
scroll to position [4943, 0]
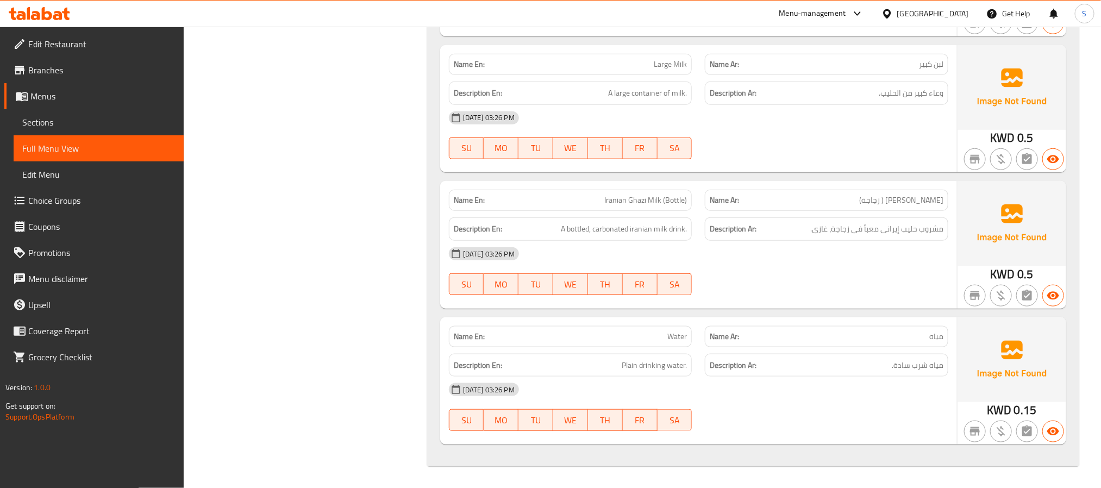
click at [67, 117] on span "Sections" at bounding box center [98, 122] width 153 height 13
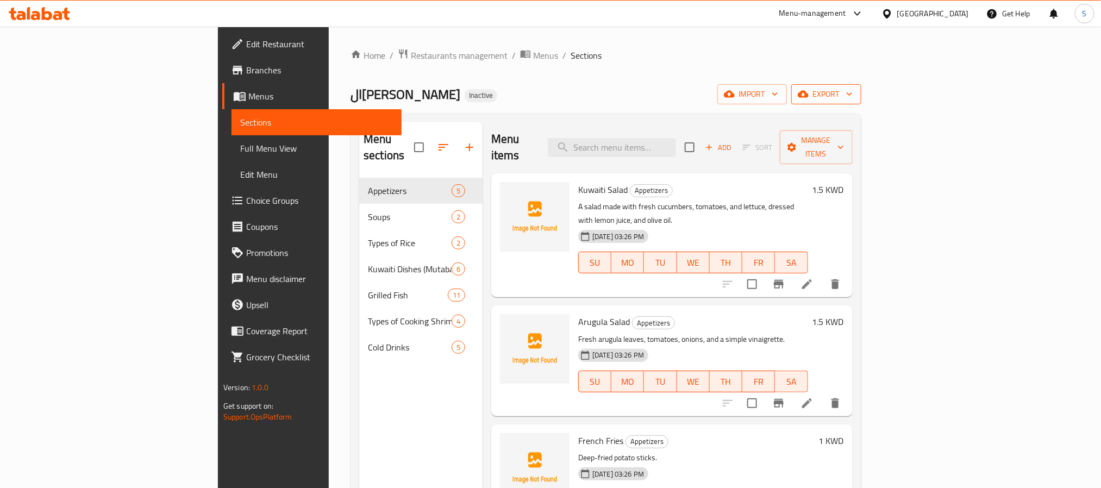
click at [852, 90] on span "export" at bounding box center [826, 94] width 53 height 14
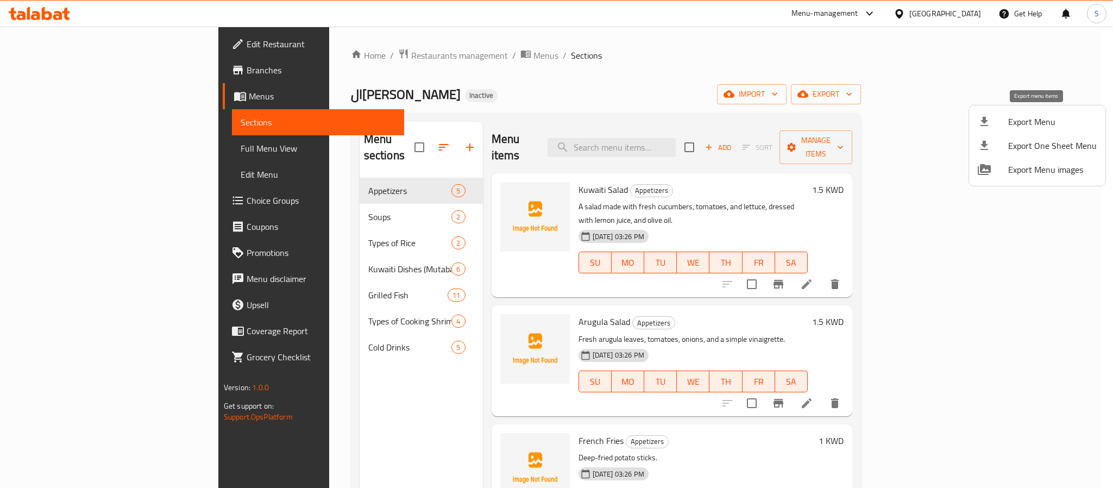
click at [1030, 115] on span "Export Menu" at bounding box center [1052, 121] width 89 height 13
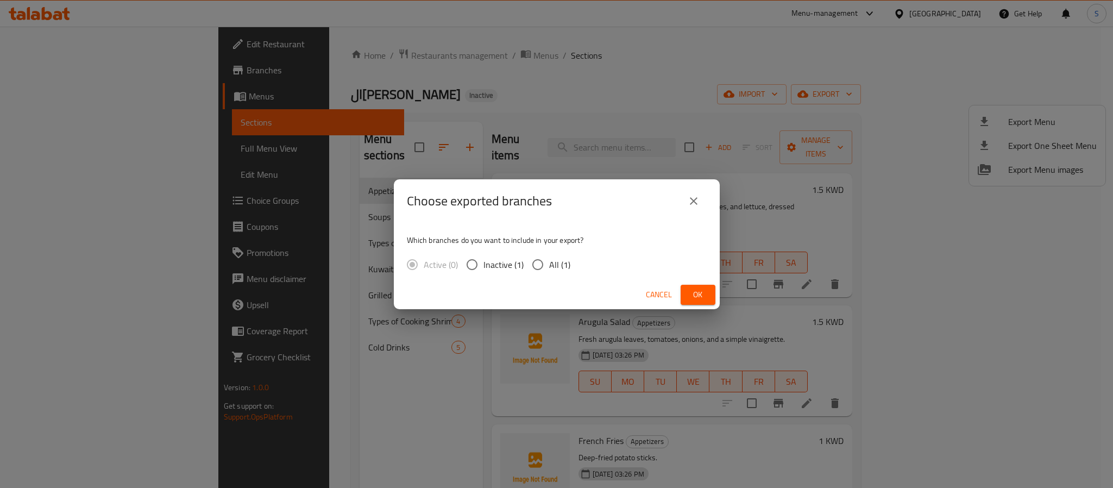
click at [535, 271] on input "All (1)" at bounding box center [537, 264] width 23 height 23
radio input "true"
click at [696, 291] on span "Ok" at bounding box center [697, 295] width 17 height 14
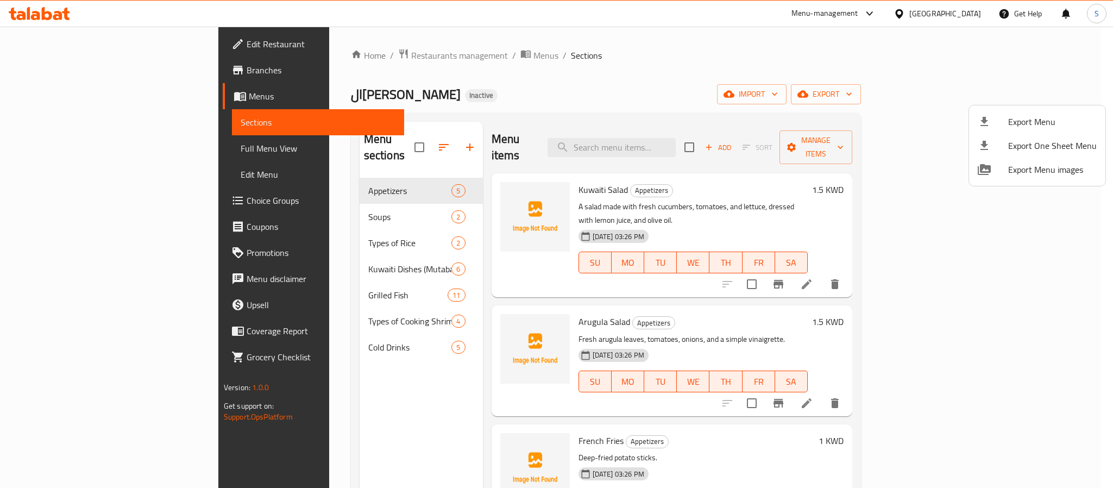
click at [567, 73] on div at bounding box center [556, 244] width 1113 height 488
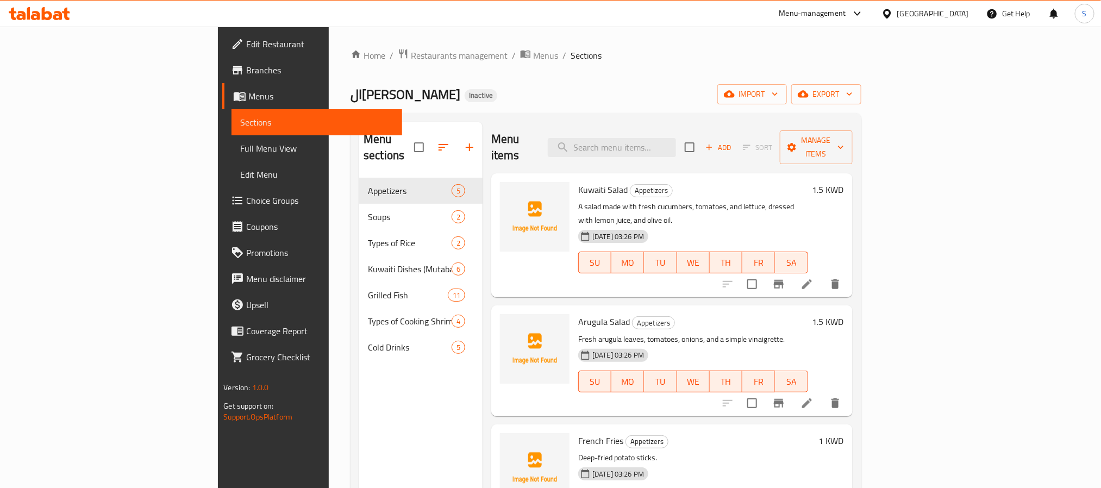
click at [246, 67] on span "Branches" at bounding box center [319, 70] width 147 height 13
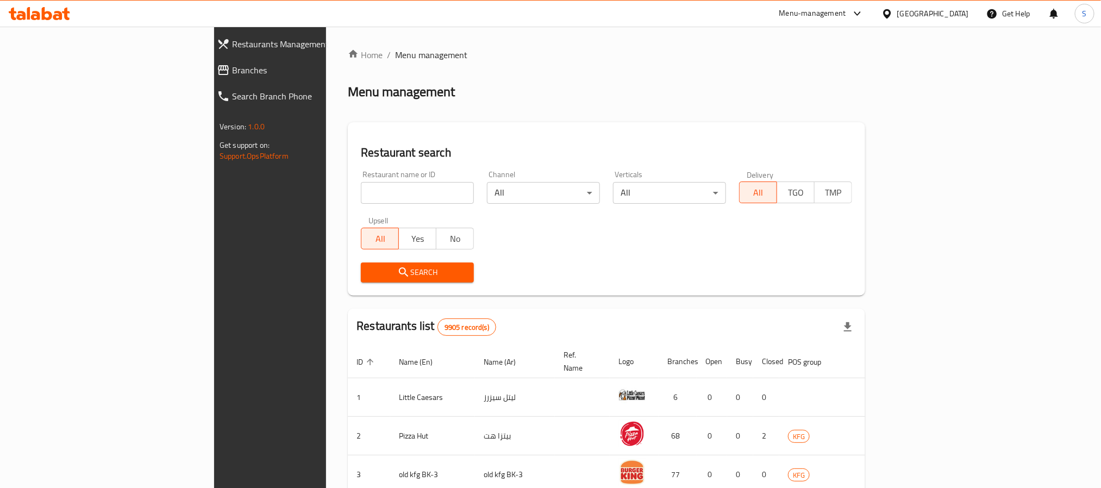
click at [361, 191] on input "search" at bounding box center [417, 193] width 113 height 22
paste input "705849"
type input "705849"
click button "Search" at bounding box center [417, 272] width 113 height 20
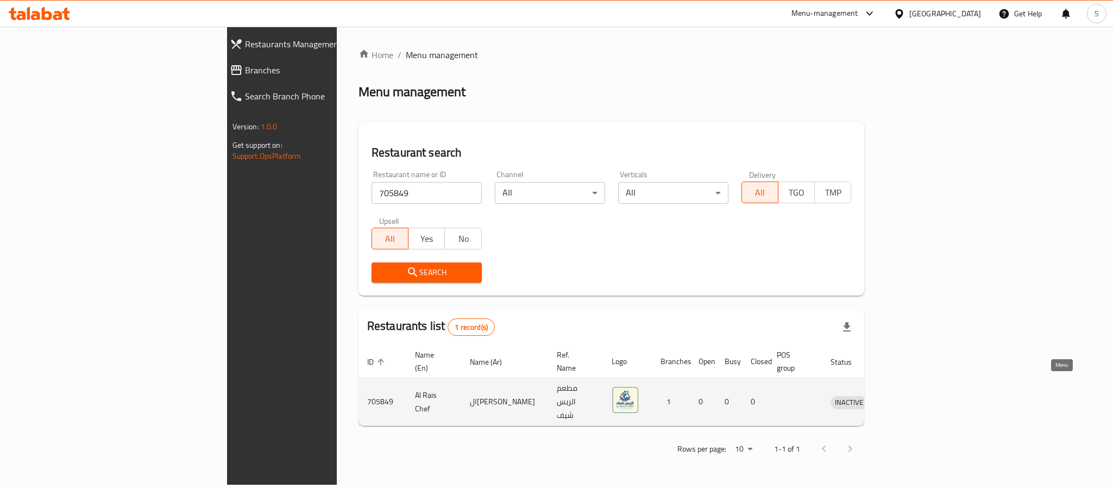
click at [902, 396] on icon "enhanced table" at bounding box center [895, 402] width 13 height 13
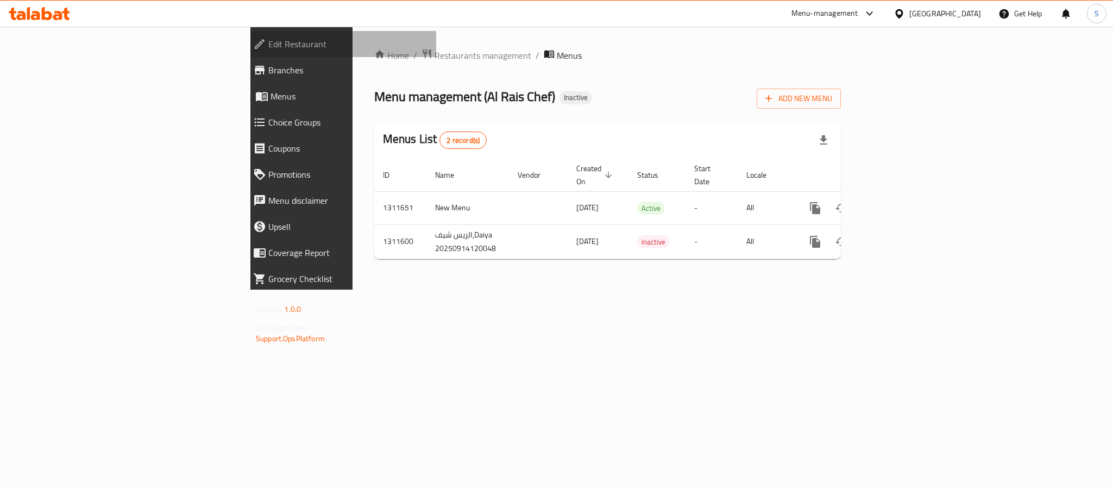
click at [268, 41] on span "Edit Restaurant" at bounding box center [347, 43] width 159 height 13
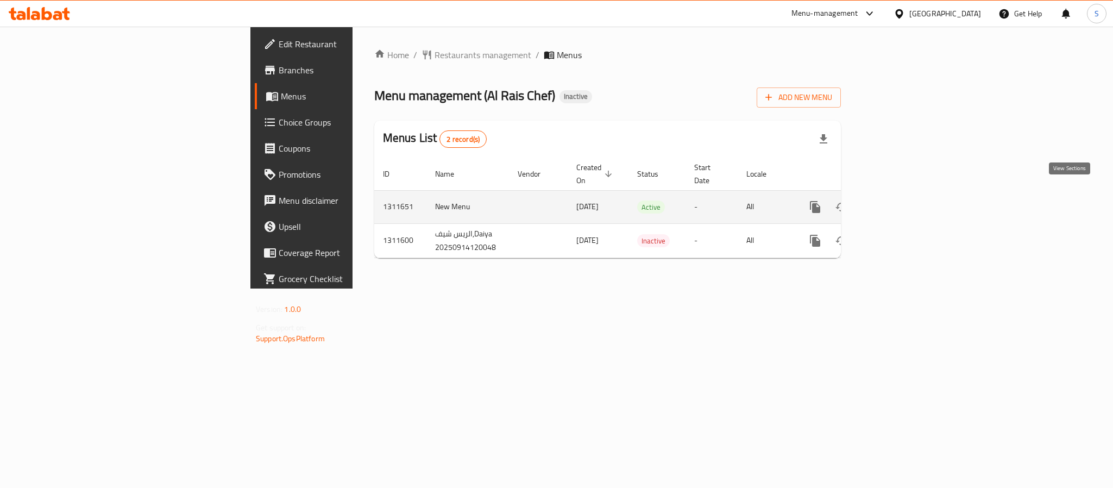
click at [900, 200] on icon "enhanced table" at bounding box center [893, 206] width 13 height 13
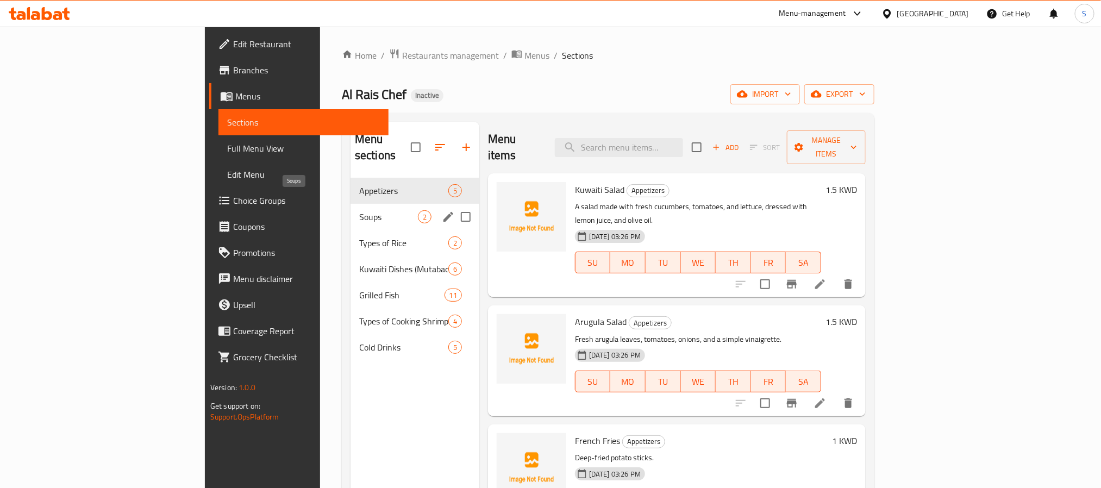
click at [359, 210] on span "Soups" at bounding box center [388, 216] width 59 height 13
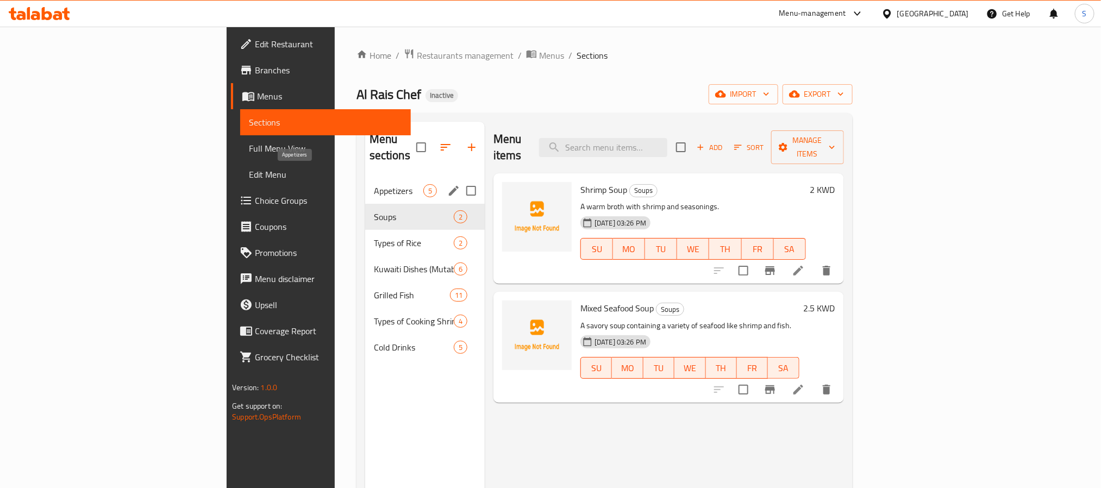
click at [374, 184] on span "Appetizers" at bounding box center [398, 190] width 49 height 13
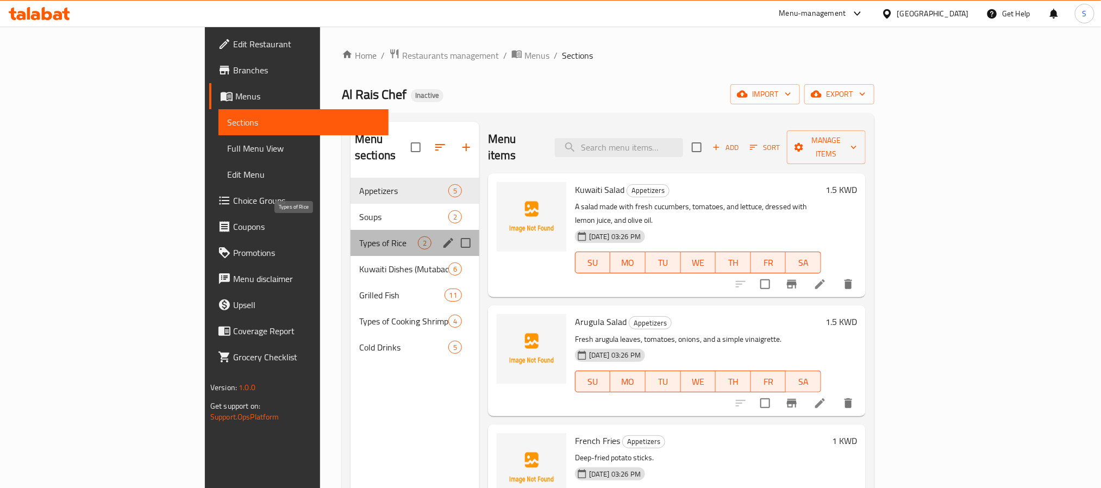
click at [359, 236] on span "Types of Rice" at bounding box center [388, 242] width 59 height 13
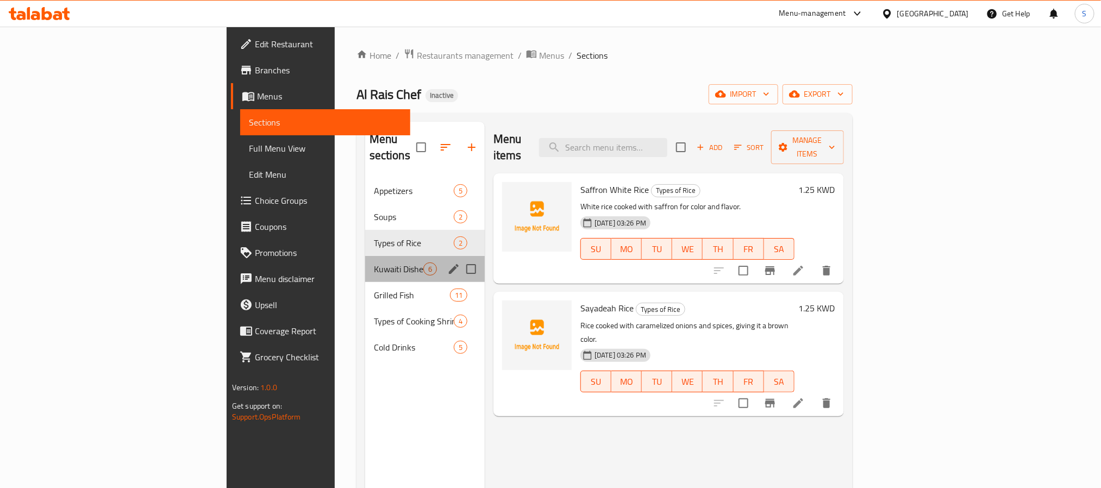
click at [365, 260] on div "Kuwaiti Dishes (Mutabaq) 6" at bounding box center [425, 269] width 120 height 26
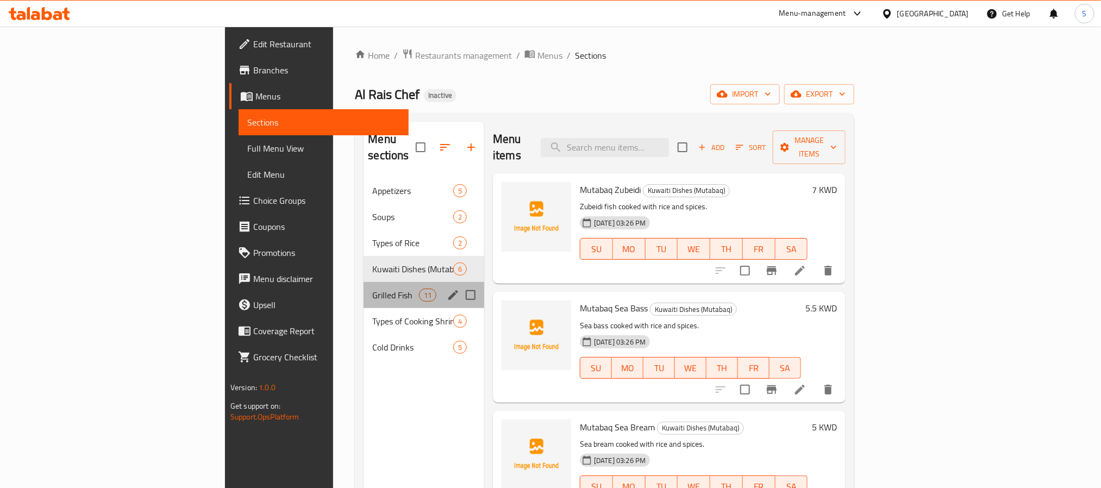
click at [363, 286] on div "Grilled Fish 11" at bounding box center [423, 295] width 121 height 26
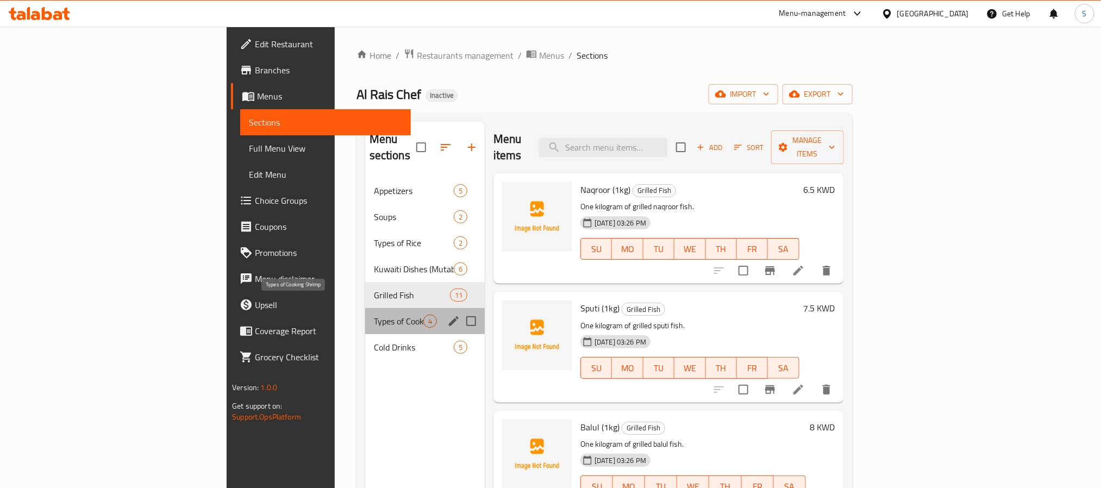
click at [374, 315] on span "Types of Cooking Shrimp" at bounding box center [398, 321] width 49 height 13
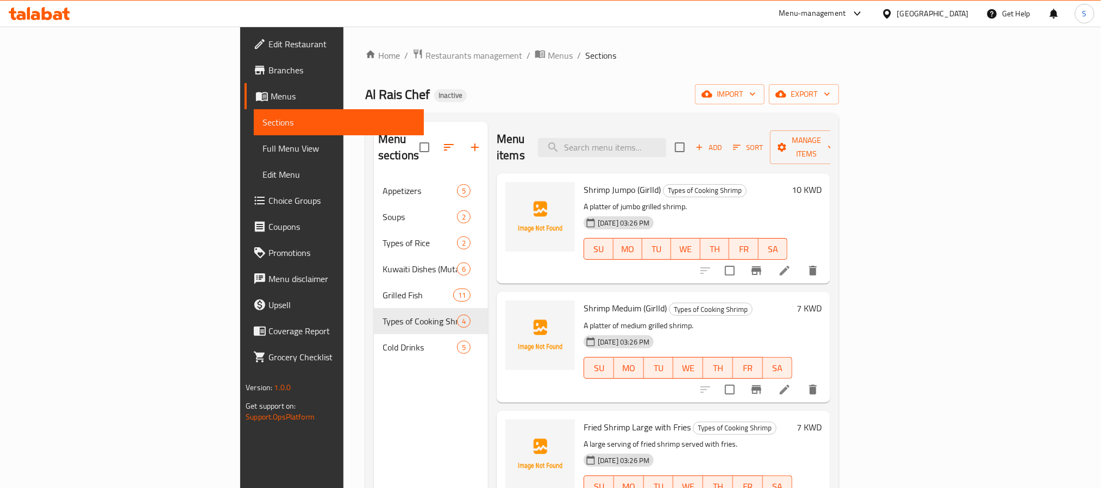
scroll to position [13, 0]
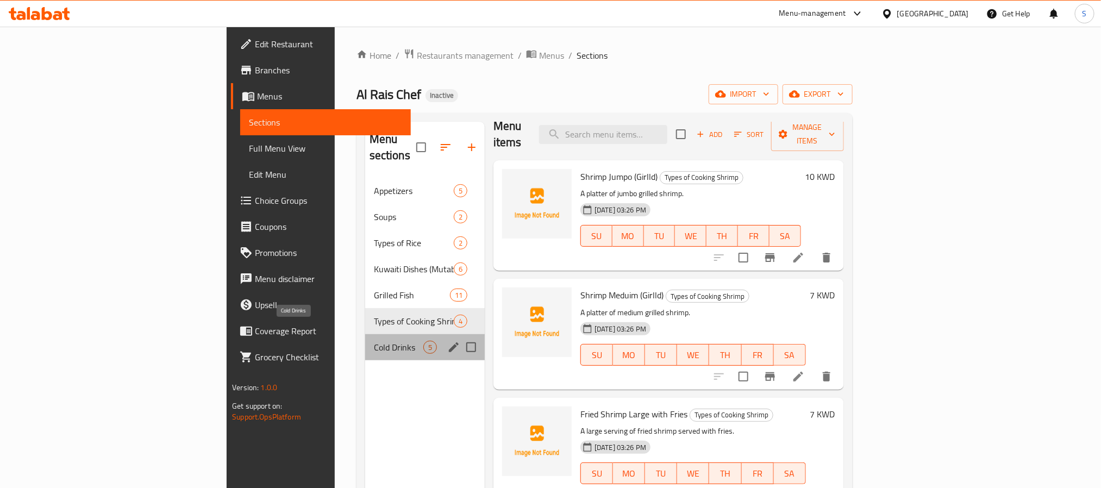
click at [374, 341] on span "Cold Drinks" at bounding box center [398, 347] width 49 height 13
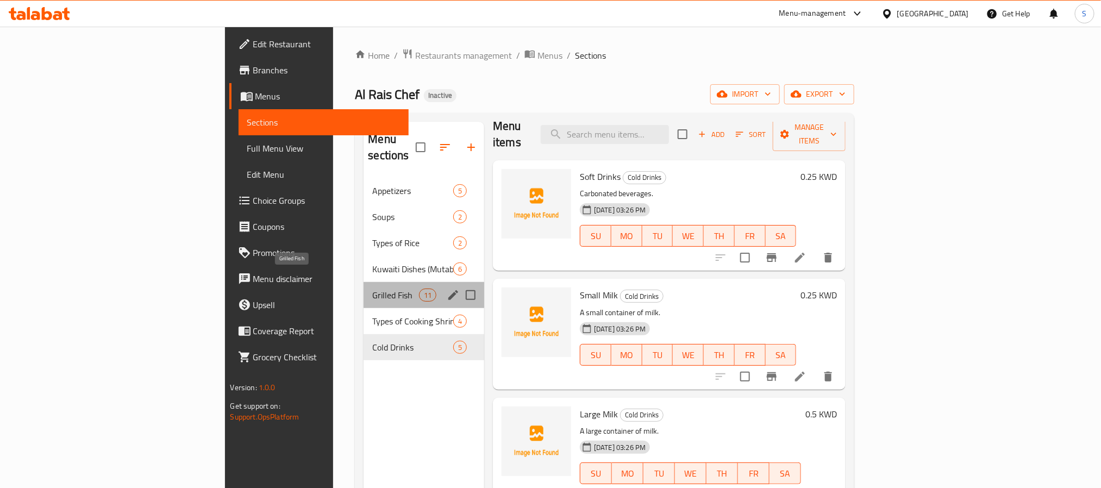
click at [372, 288] on span "Grilled Fish" at bounding box center [395, 294] width 46 height 13
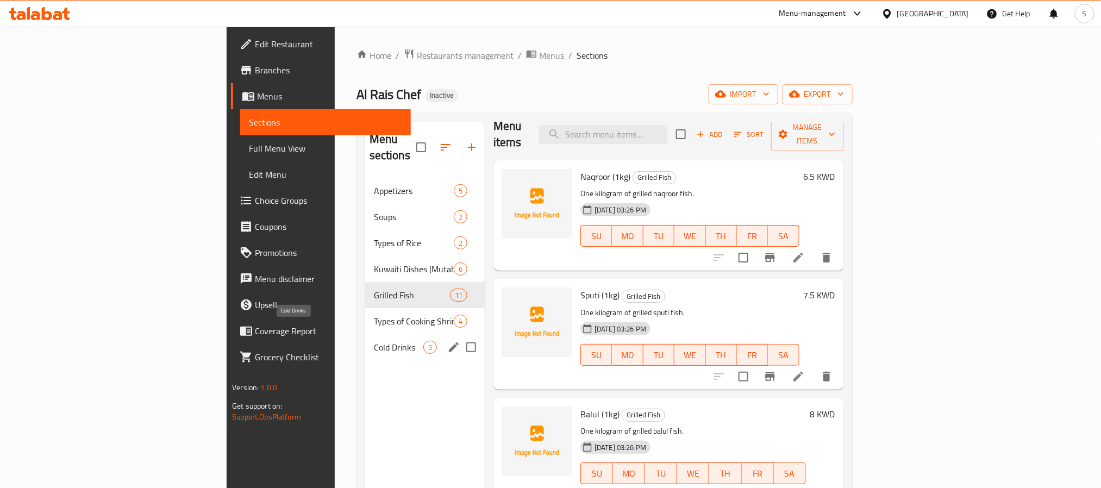
click at [374, 341] on span "Cold Drinks" at bounding box center [398, 347] width 49 height 13
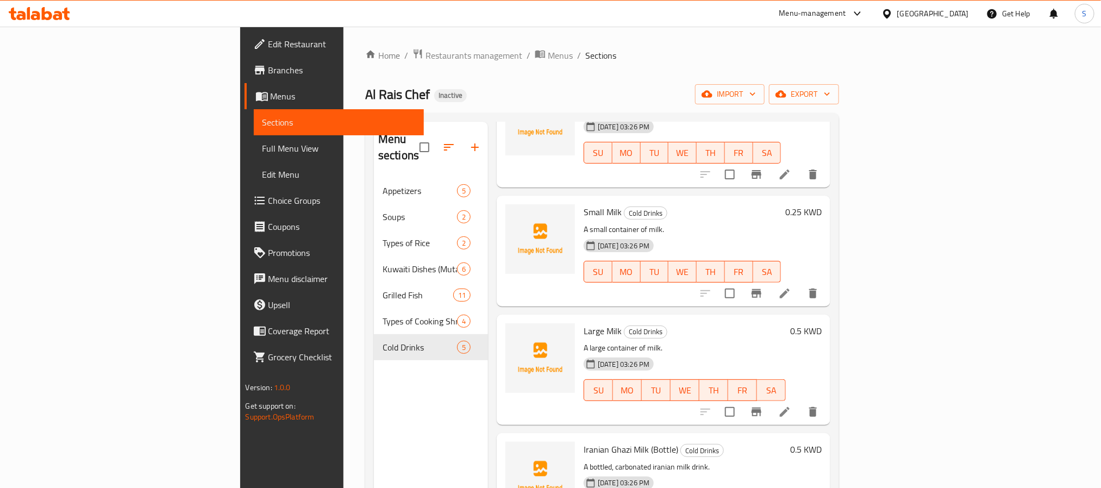
scroll to position [132, 0]
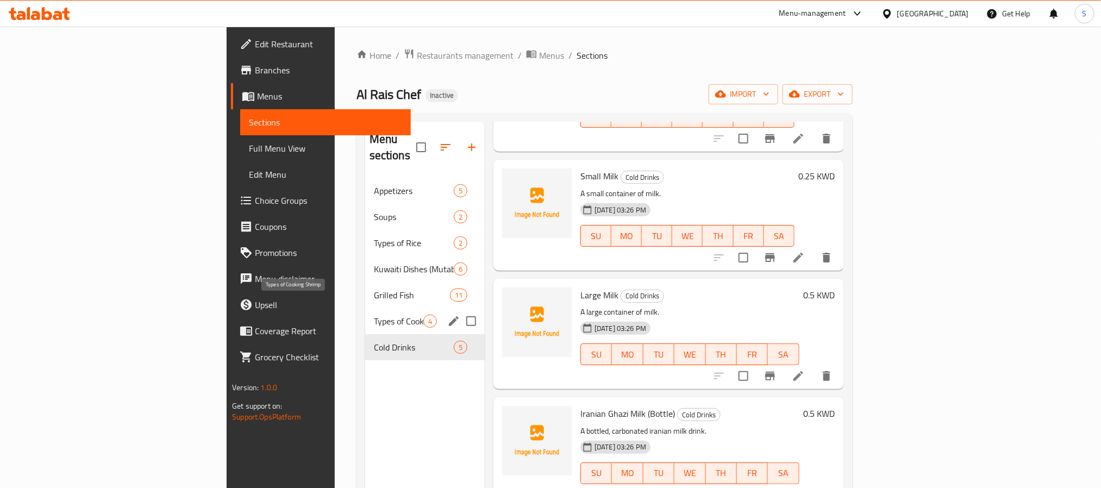
click at [374, 315] on span "Types of Cooking Shrimp" at bounding box center [398, 321] width 49 height 13
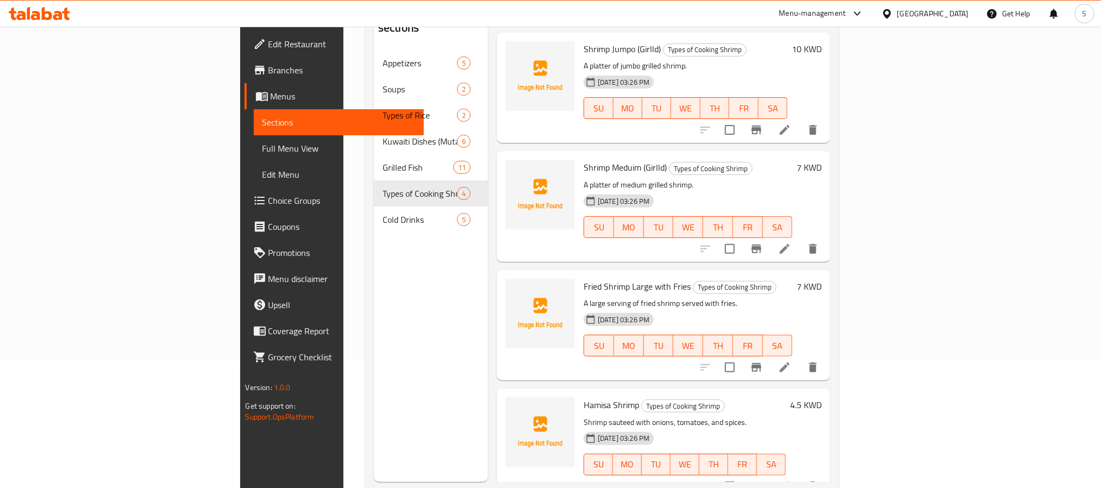
scroll to position [152, 0]
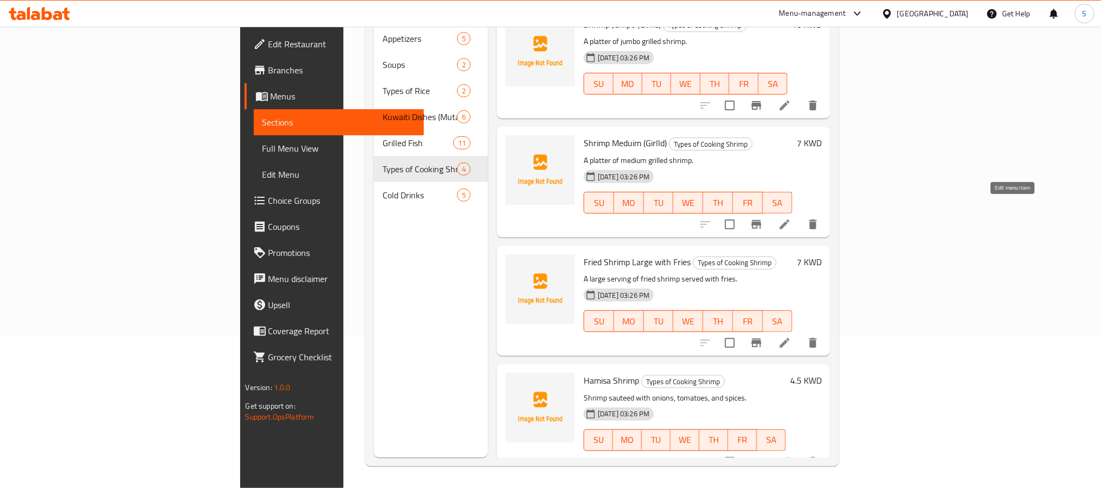
click at [791, 218] on icon at bounding box center [784, 224] width 13 height 13
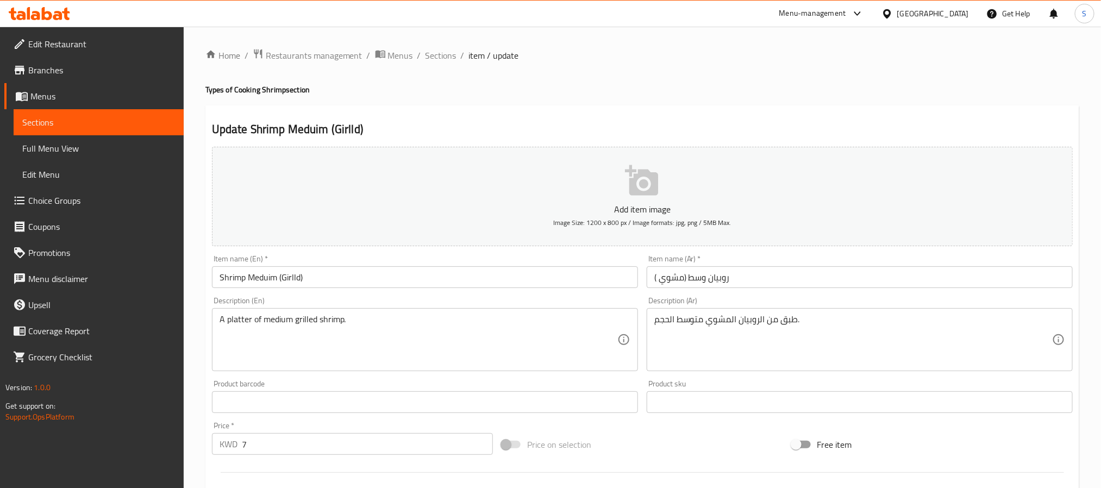
click at [292, 279] on input "Shrimp Meduim (Girlld)" at bounding box center [425, 277] width 426 height 22
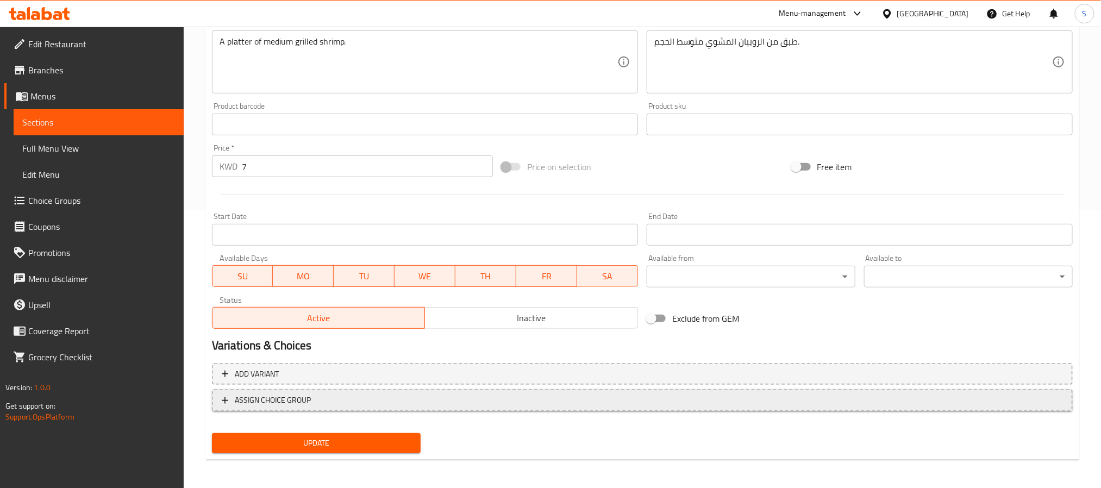
scroll to position [279, 0]
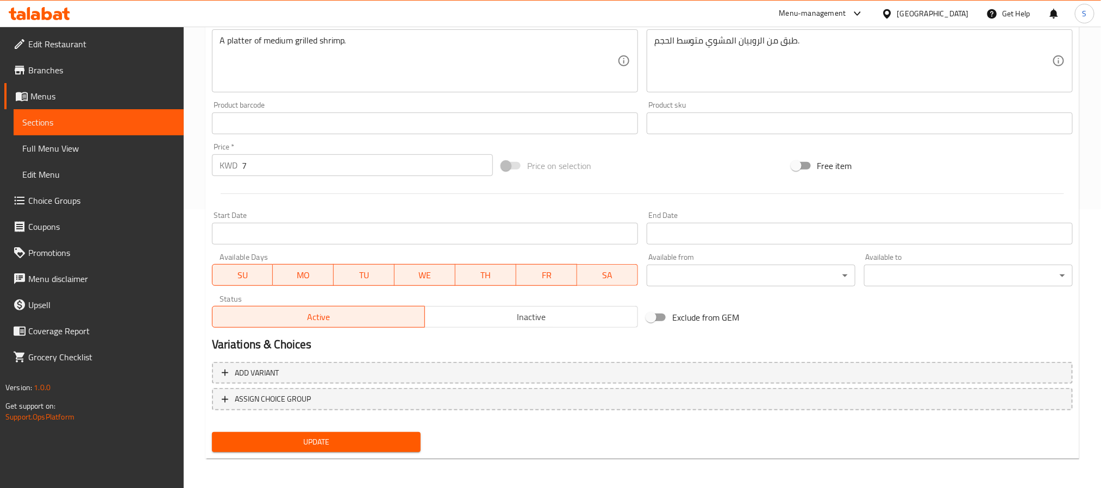
type input "Shrimp Medium (Grilled)"
click at [316, 447] on span "Update" at bounding box center [316, 442] width 191 height 14
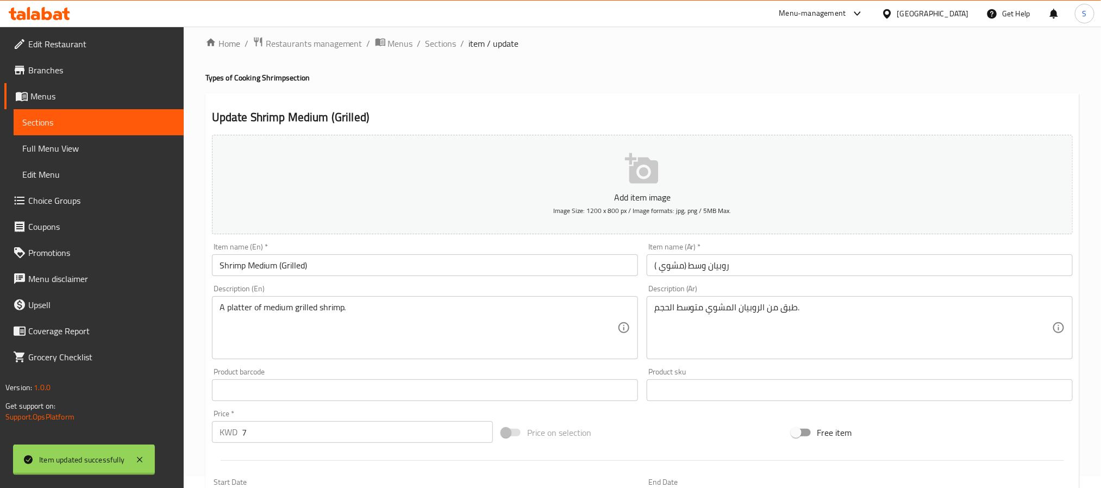
scroll to position [0, 0]
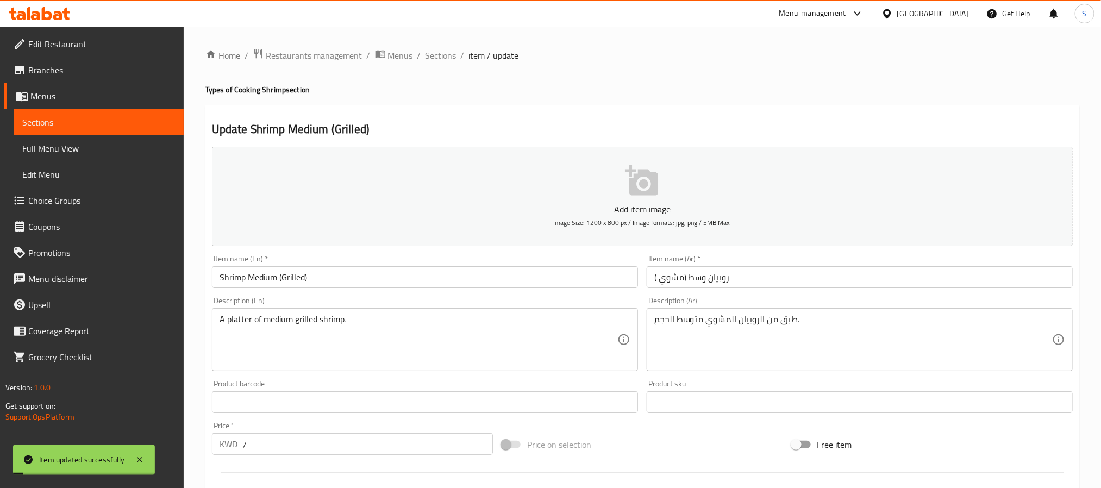
click at [442, 54] on span "Sections" at bounding box center [440, 55] width 31 height 13
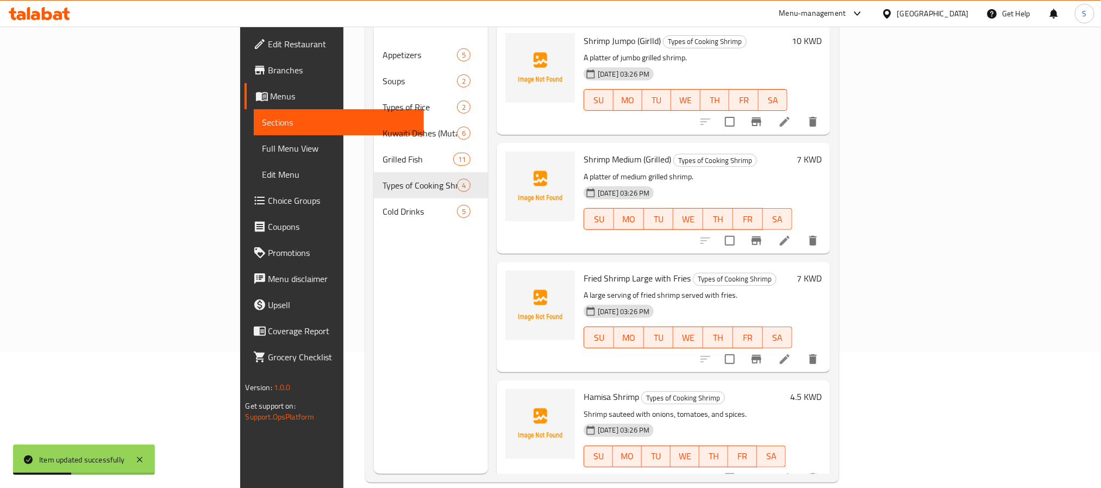
scroll to position [152, 0]
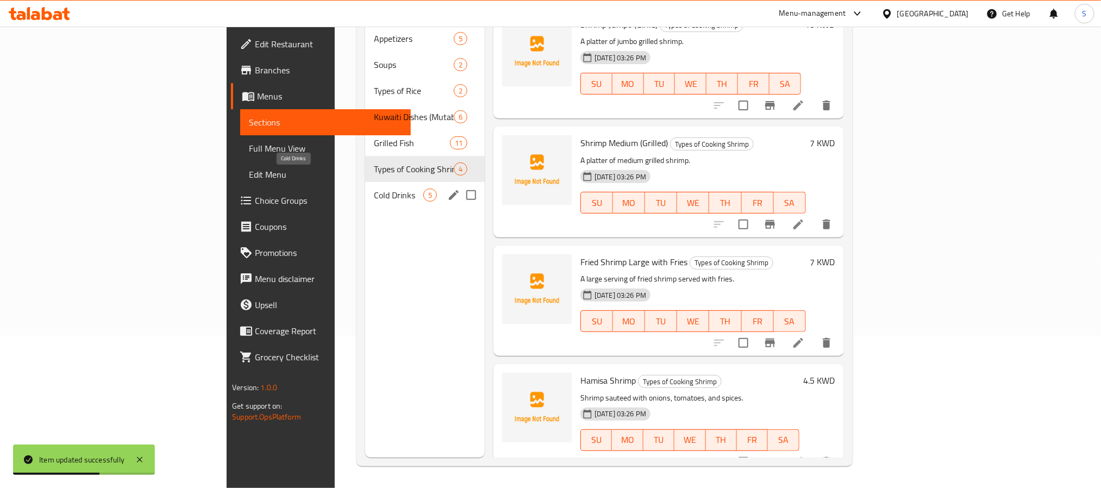
click at [374, 189] on span "Cold Drinks" at bounding box center [398, 195] width 49 height 13
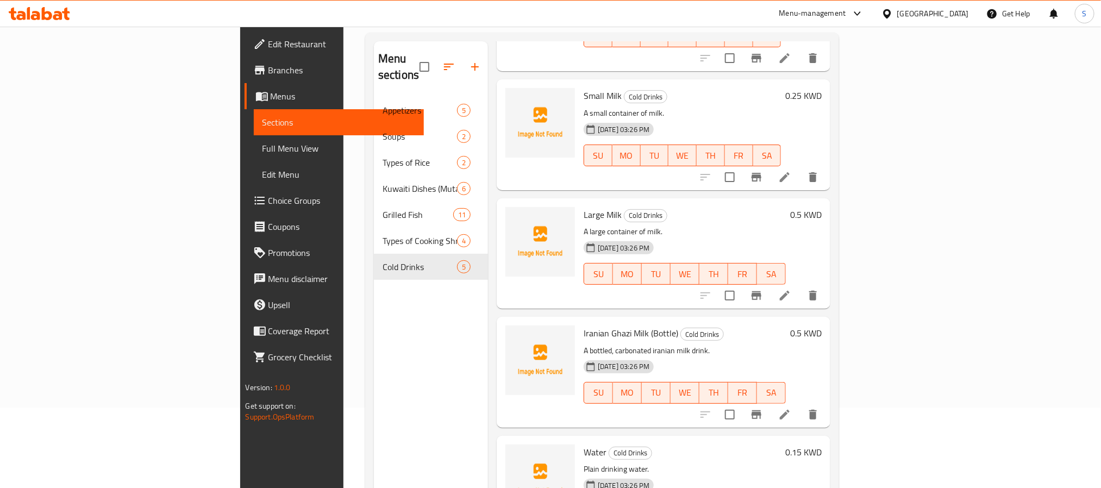
scroll to position [81, 0]
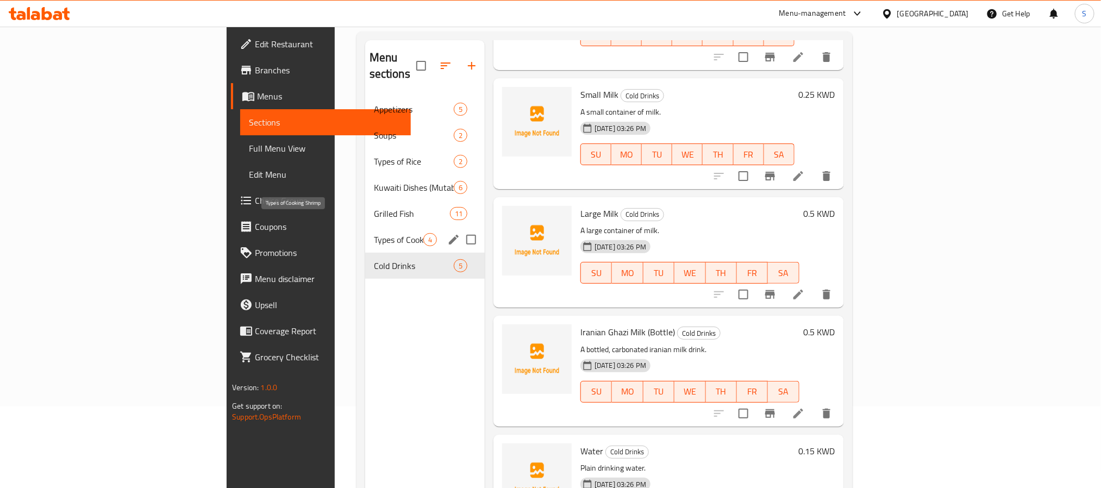
click at [374, 233] on span "Types of Cooking Shrimp" at bounding box center [398, 239] width 49 height 13
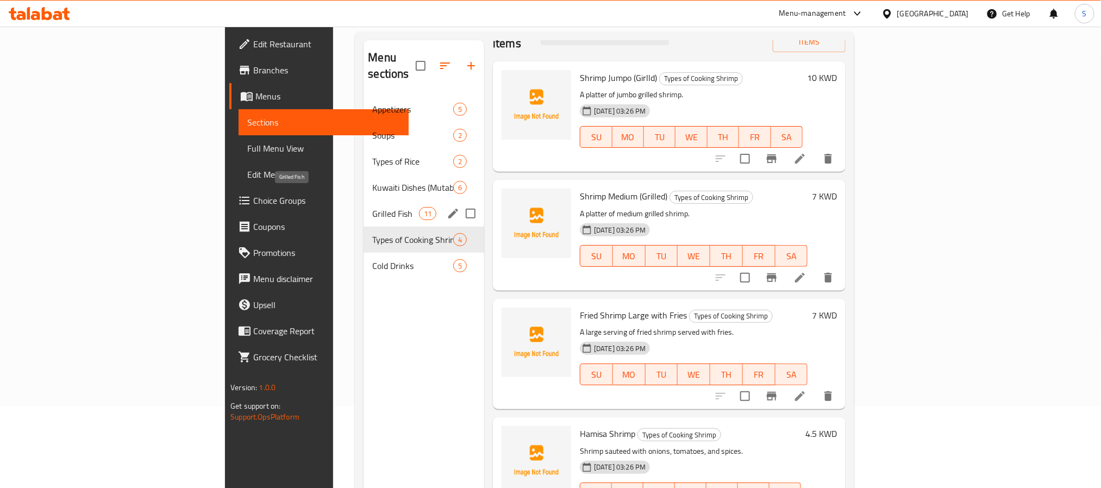
scroll to position [14, 0]
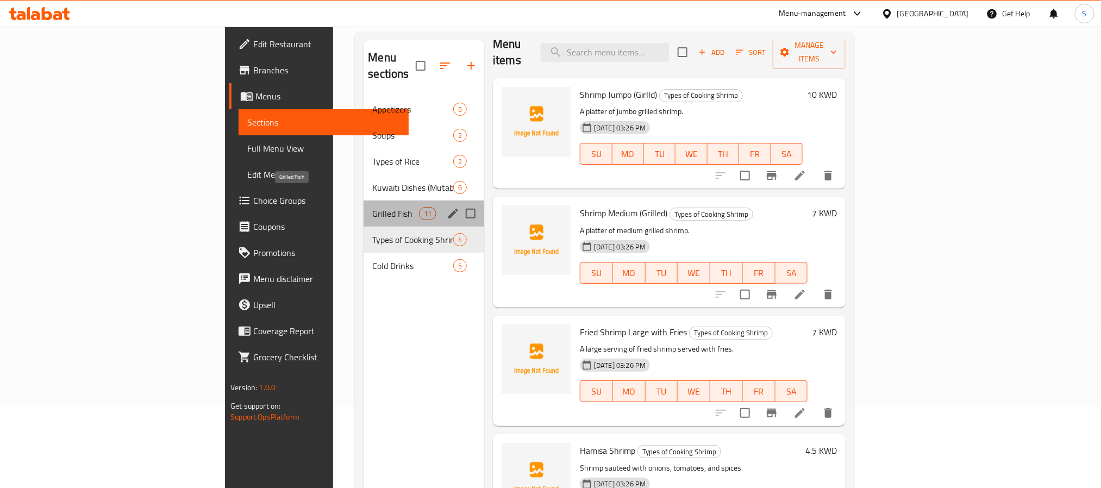
click at [372, 207] on span "Grilled Fish" at bounding box center [395, 213] width 46 height 13
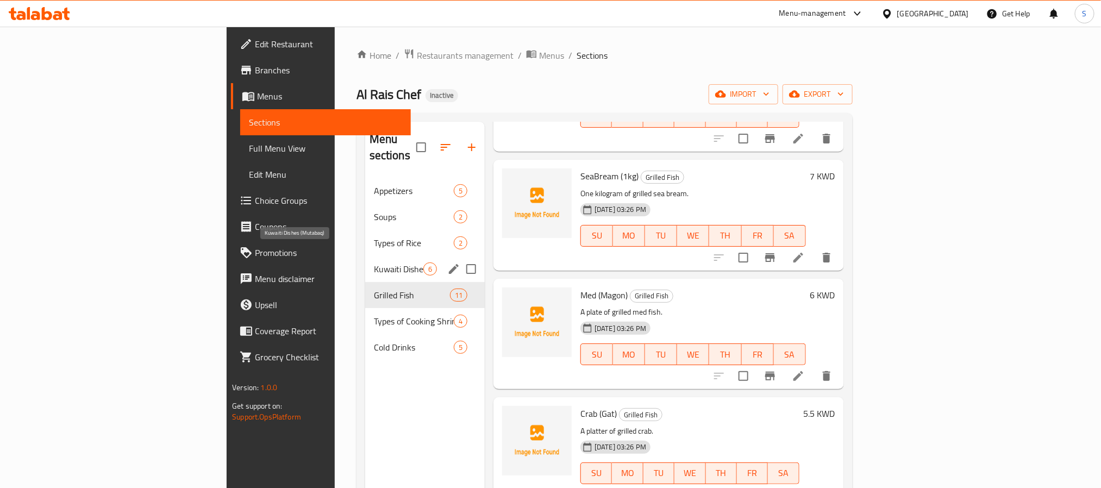
click at [374, 262] on span "Kuwaiti Dishes (Mutabaq)" at bounding box center [398, 268] width 49 height 13
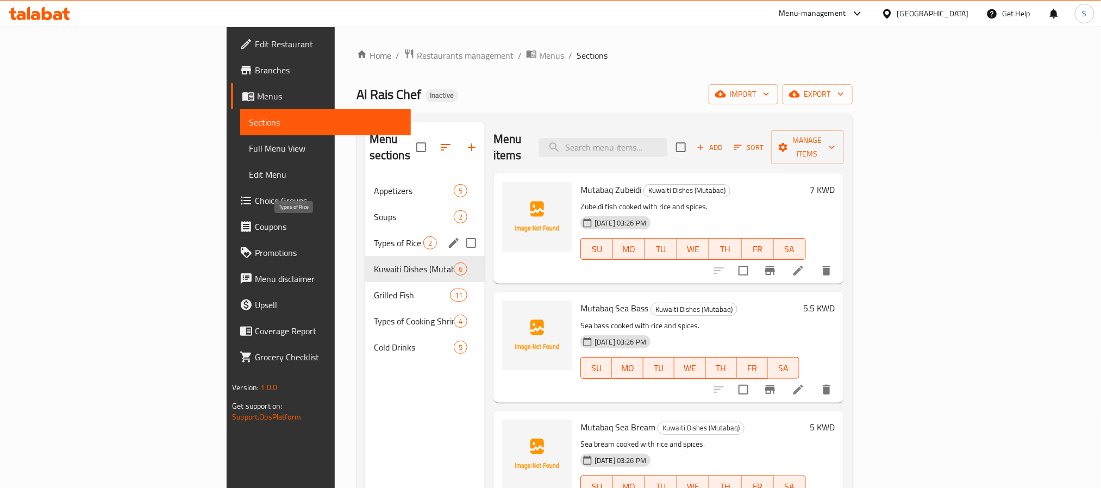
click at [374, 236] on span "Types of Rice" at bounding box center [398, 242] width 49 height 13
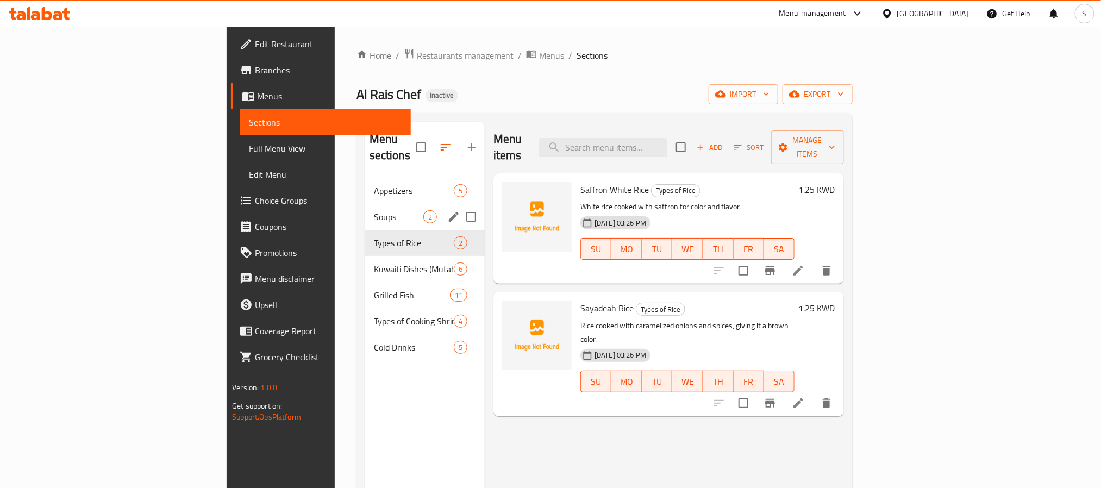
click at [365, 204] on div "Soups 2" at bounding box center [425, 217] width 120 height 26
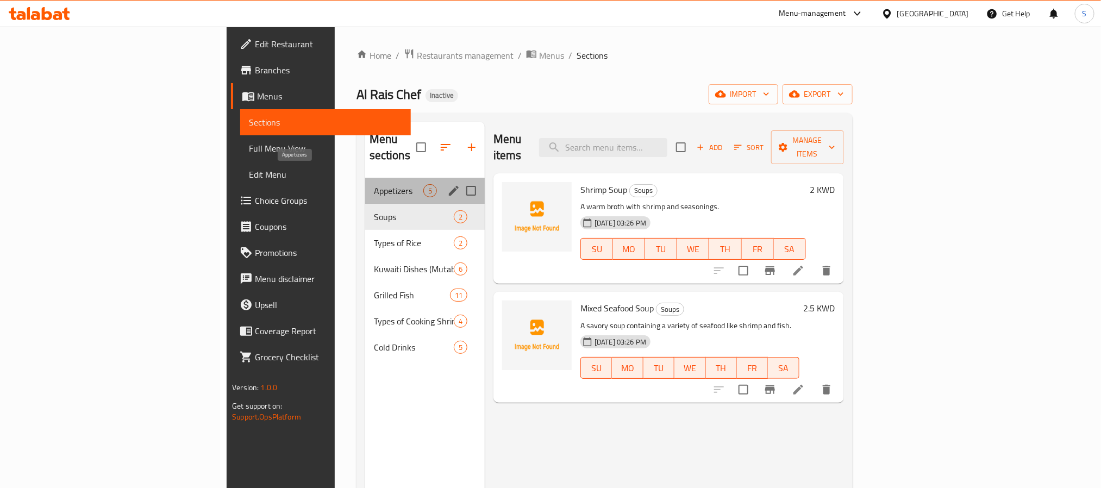
click at [374, 184] on span "Appetizers" at bounding box center [398, 190] width 49 height 13
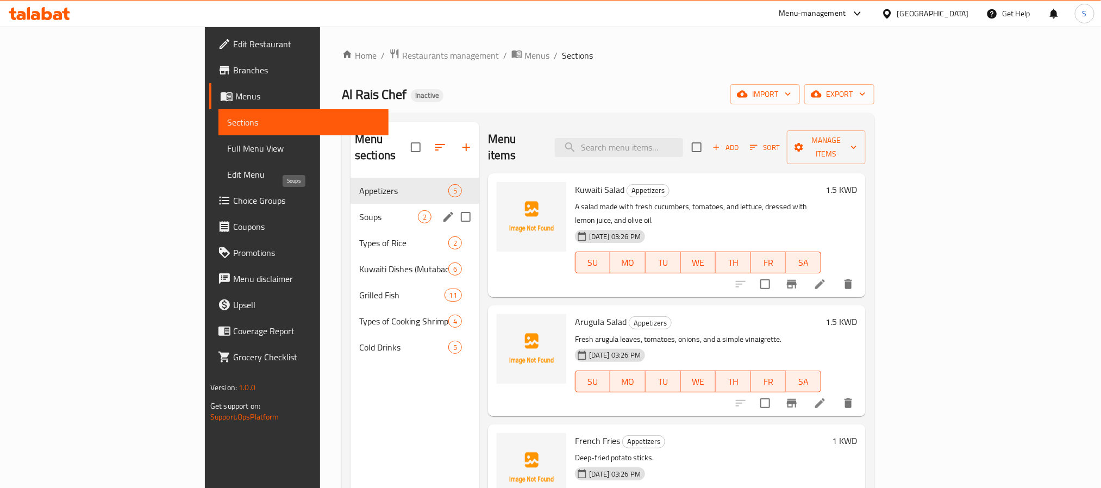
click at [359, 210] on span "Soups" at bounding box center [388, 216] width 59 height 13
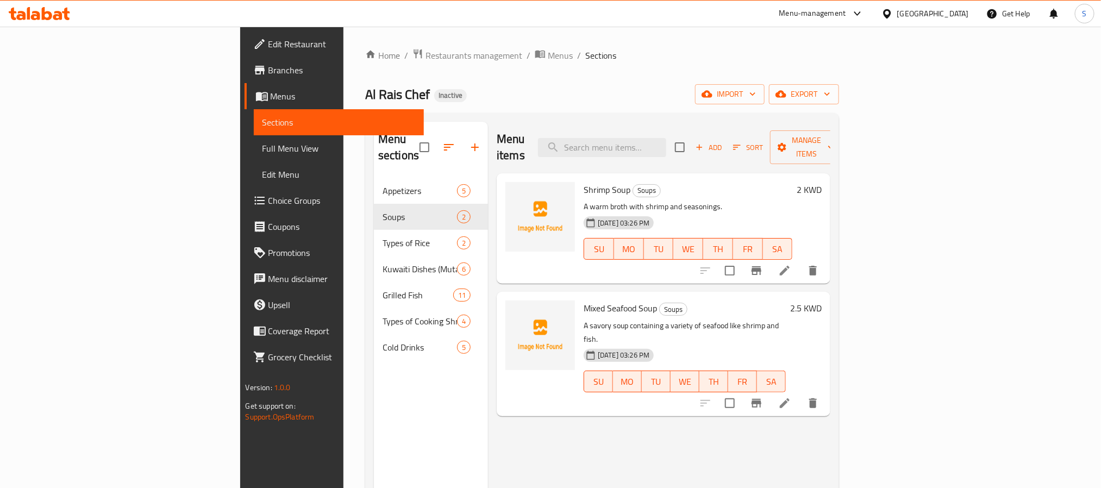
click at [254, 157] on link "Full Menu View" at bounding box center [339, 148] width 170 height 26
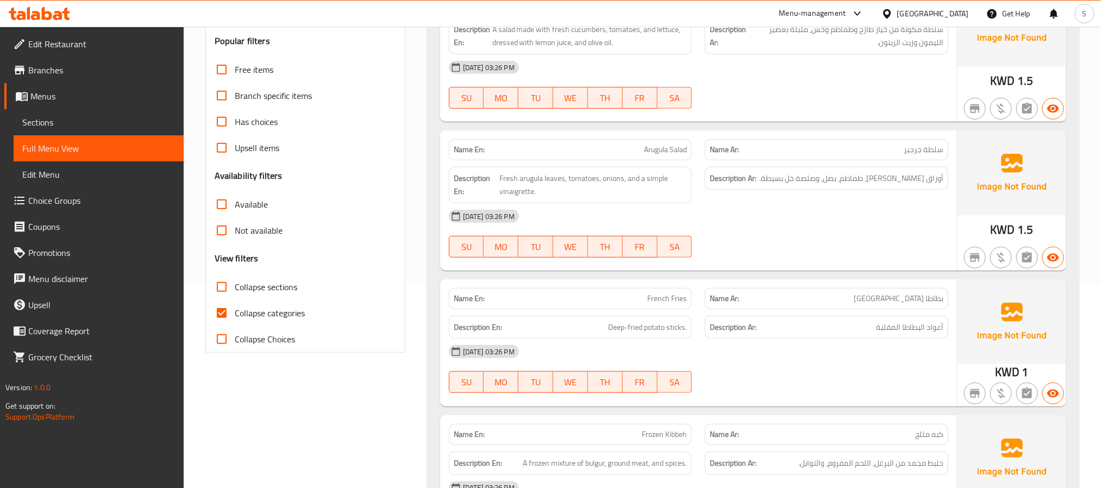
scroll to position [407, 0]
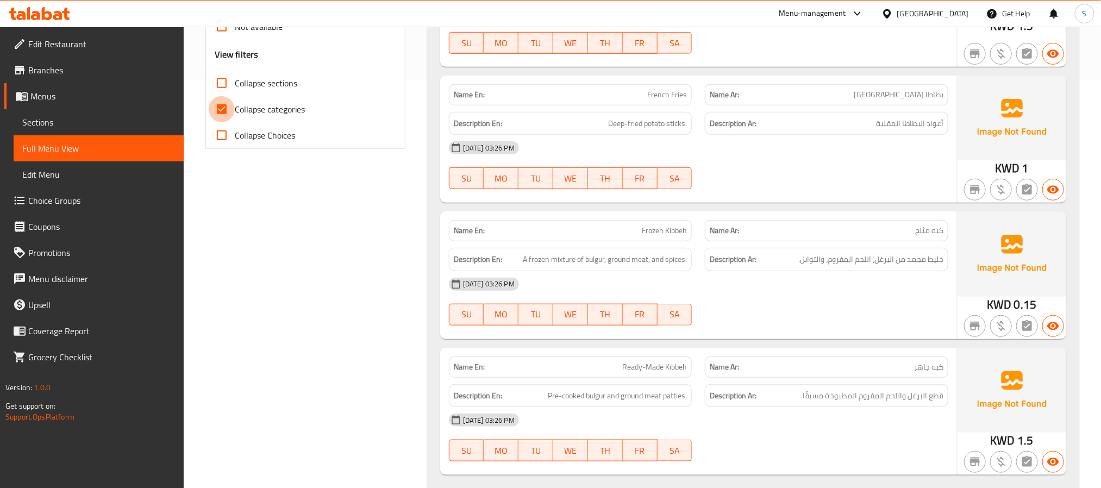
click at [218, 106] on input "Collapse categories" at bounding box center [222, 109] width 26 height 26
checkbox input "false"
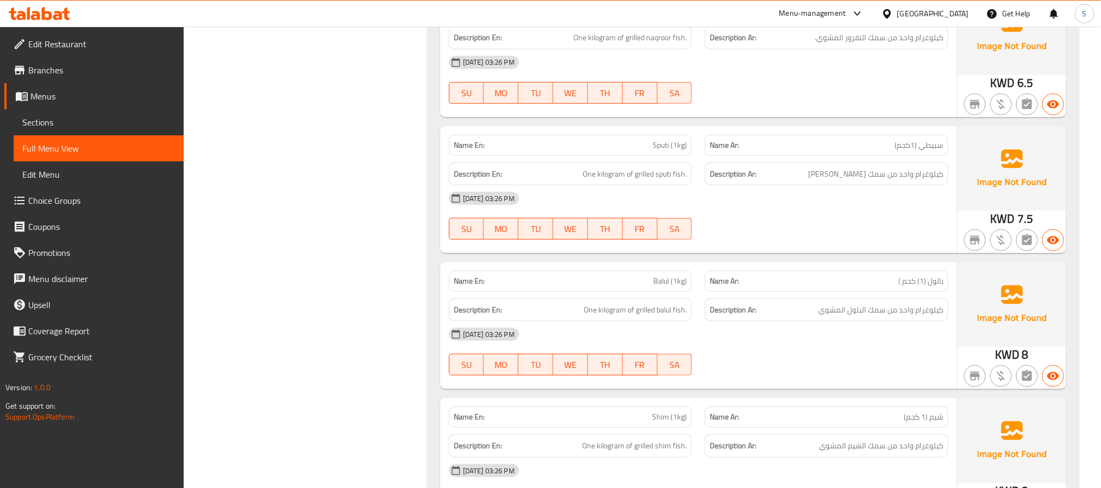
scroll to position [2689, 0]
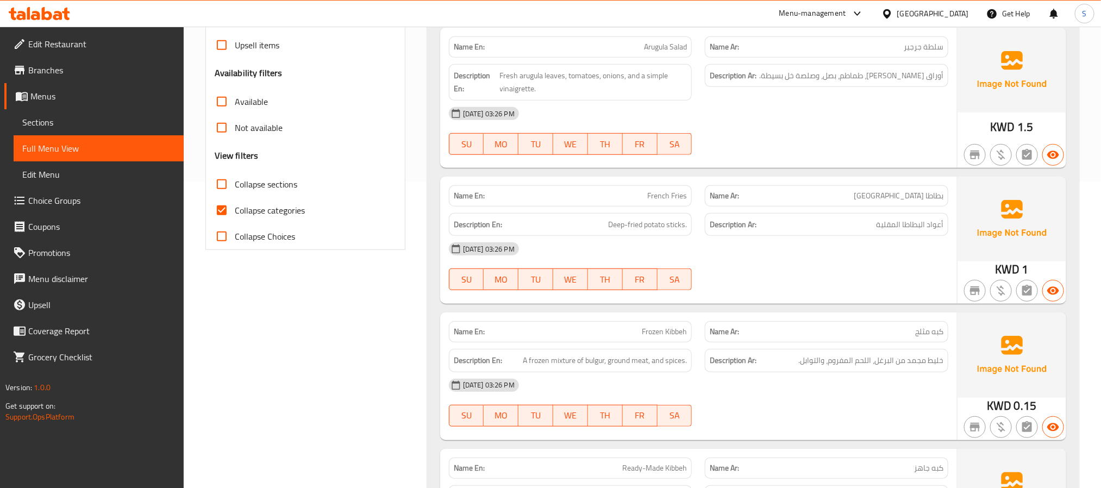
scroll to position [163, 0]
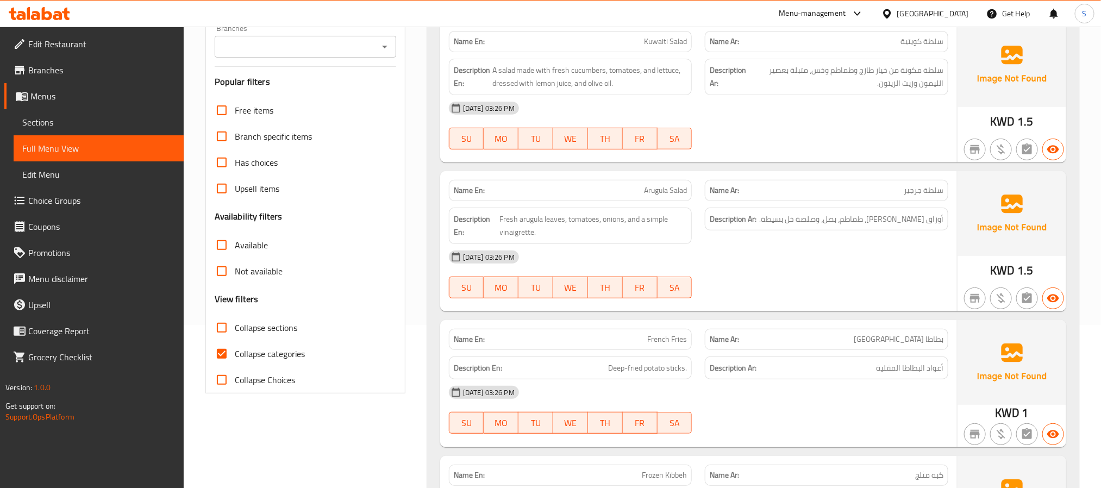
click at [230, 356] on input "Collapse categories" at bounding box center [222, 354] width 26 height 26
checkbox input "false"
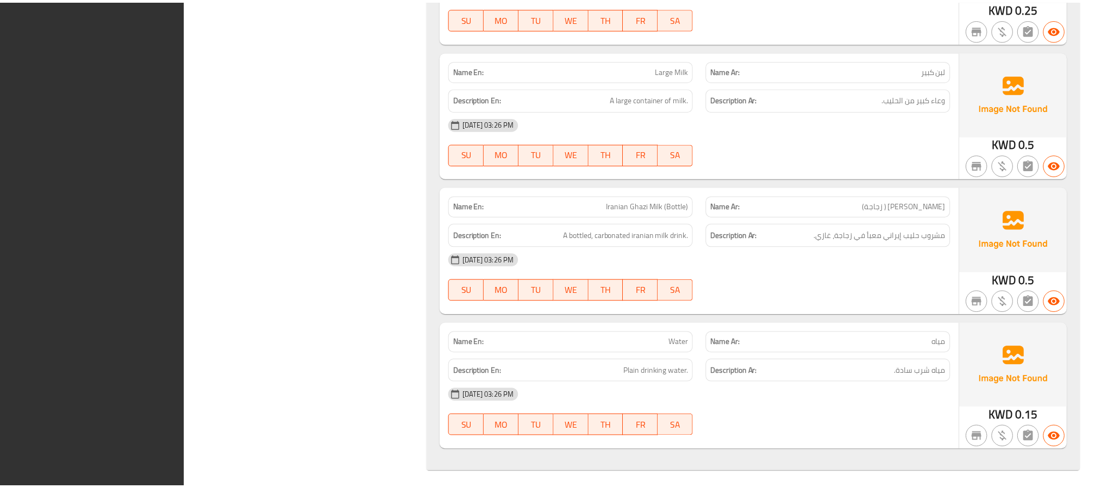
scroll to position [4943, 0]
